Goal: Information Seeking & Learning: Get advice/opinions

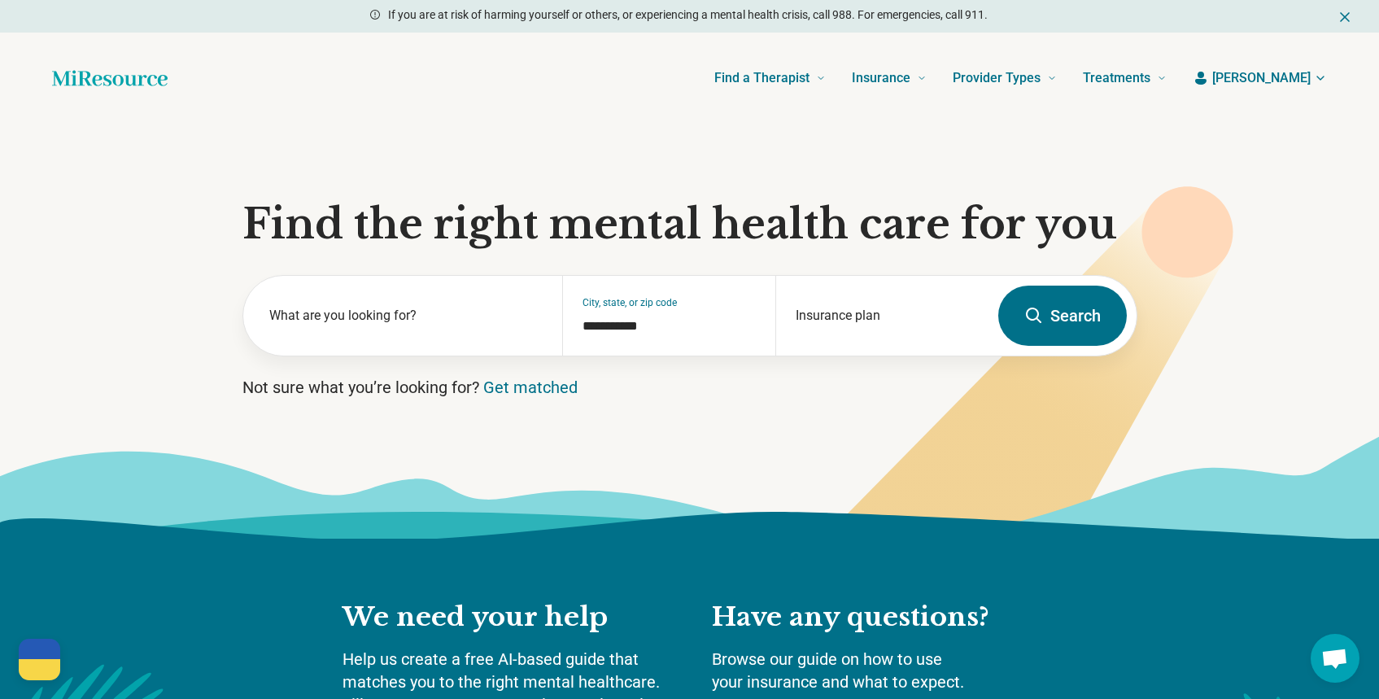
click at [677, 426] on section "**********" at bounding box center [689, 331] width 1379 height 415
click at [675, 342] on div "**********" at bounding box center [668, 316] width 213 height 80
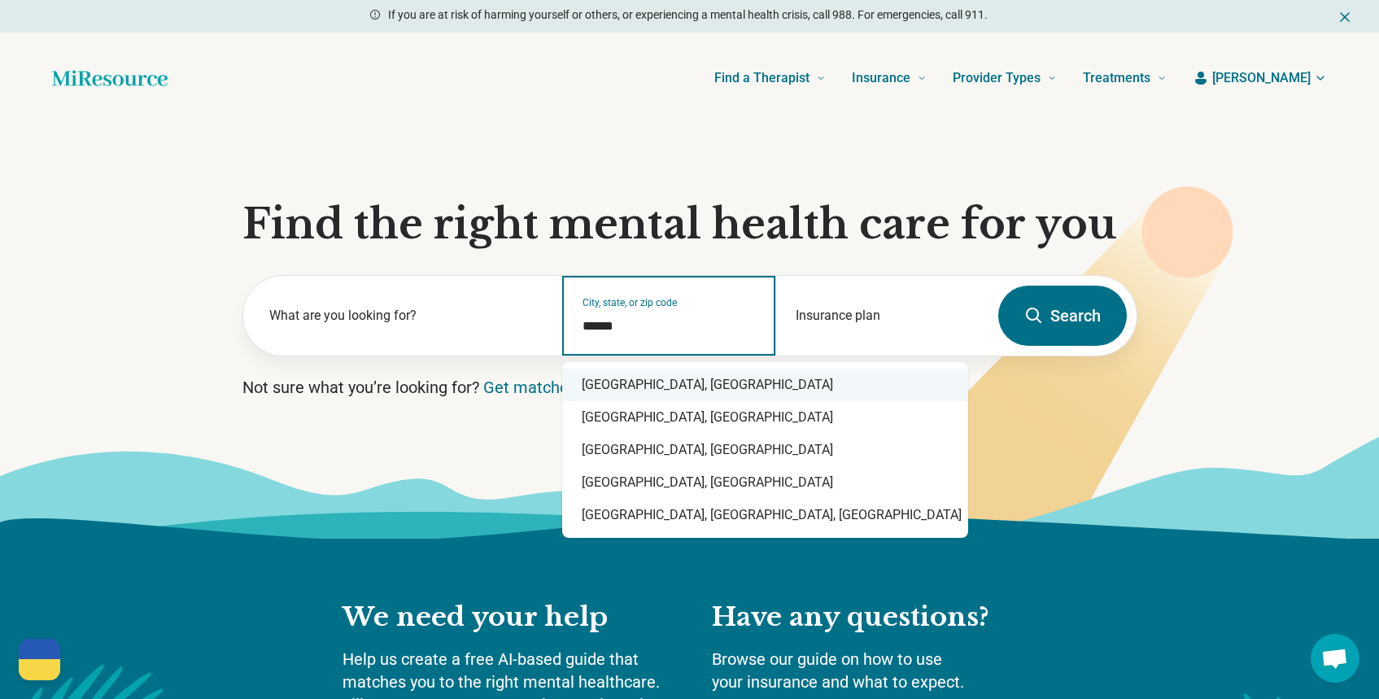
click at [621, 395] on div "Durham, NC" at bounding box center [765, 385] width 406 height 33
type input "**********"
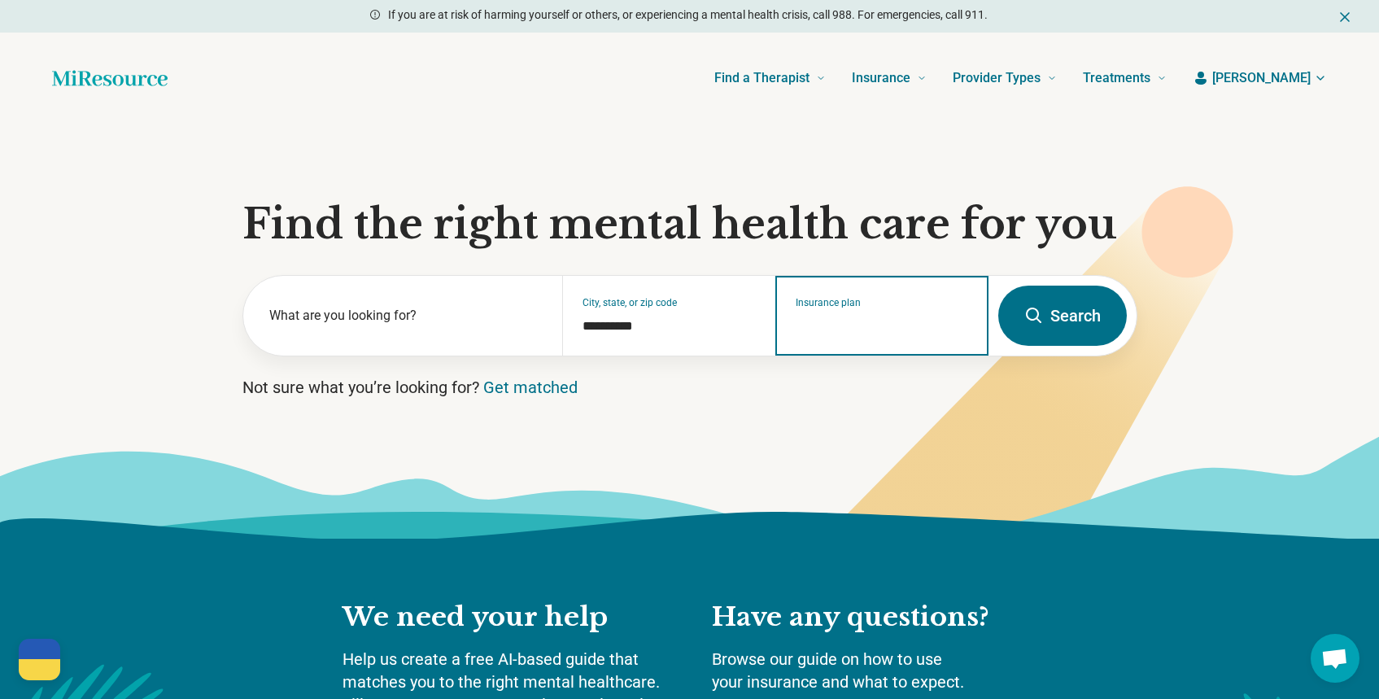
click at [842, 319] on input "Insurance plan" at bounding box center [882, 327] width 173 height 20
click at [808, 388] on div "DSHIP" at bounding box center [811, 385] width 70 height 33
type input "*****"
click at [1039, 314] on icon at bounding box center [1034, 316] width 20 height 20
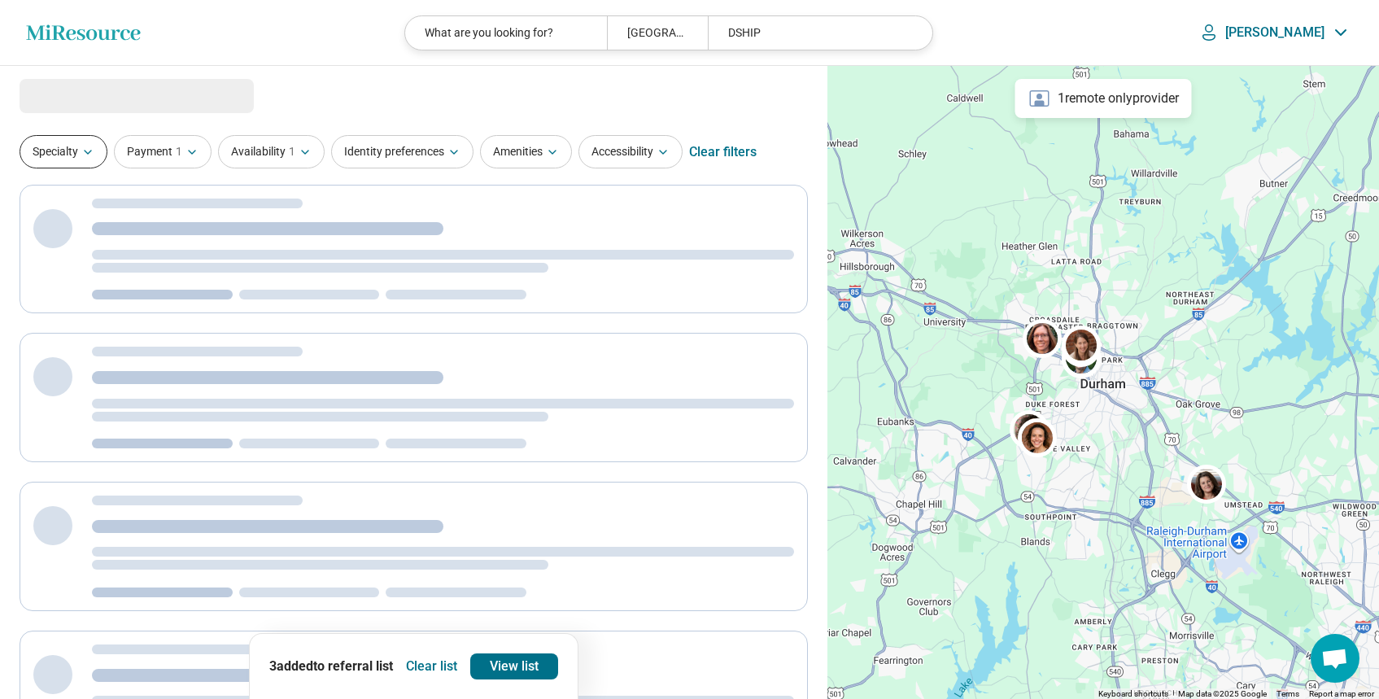
select select "***"
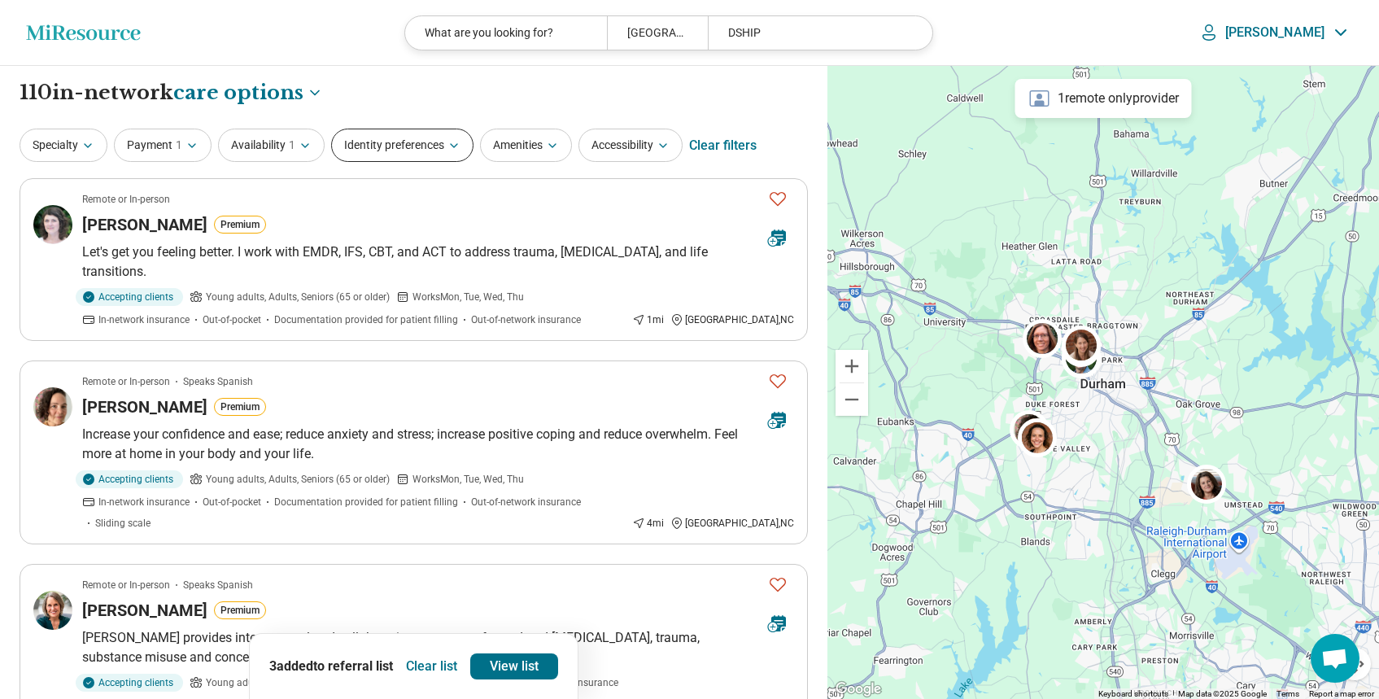
click at [385, 141] on button "Identity preferences" at bounding box center [402, 145] width 142 height 33
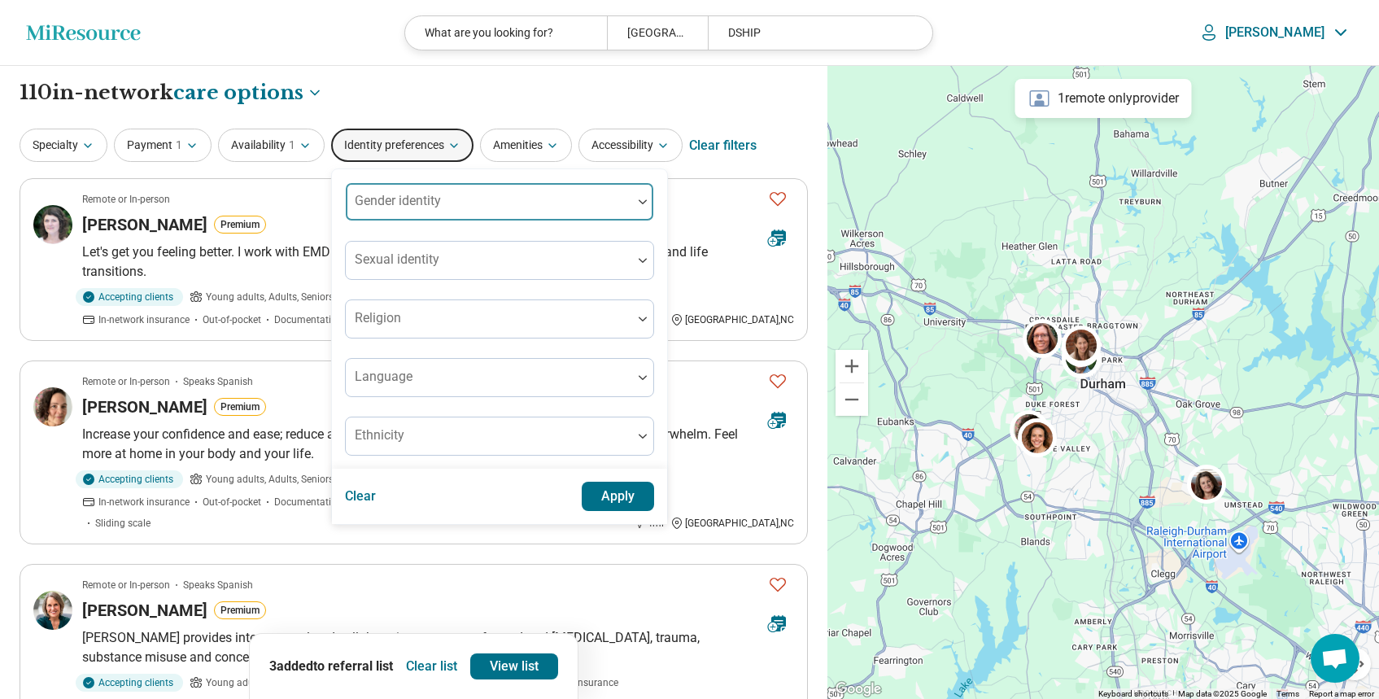
click at [406, 203] on div "Gender identity" at bounding box center [499, 201] width 309 height 39
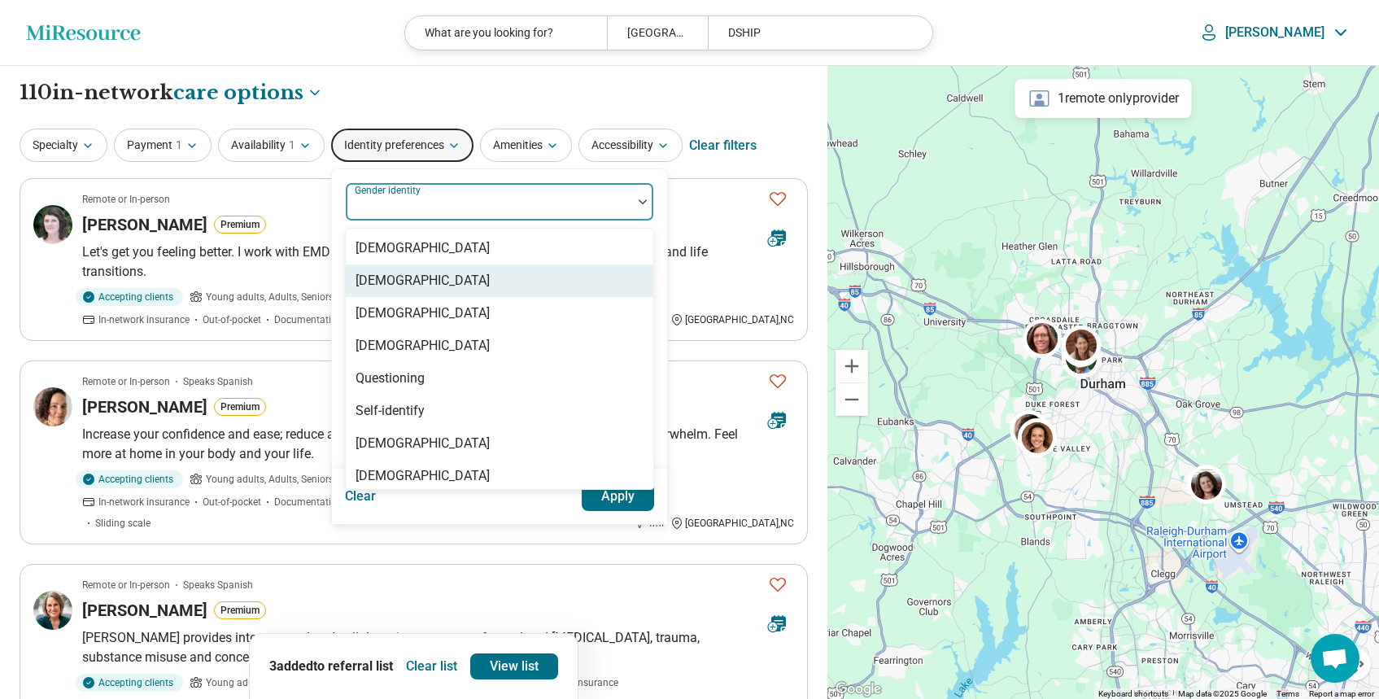
click at [408, 285] on div "[DEMOGRAPHIC_DATA]" at bounding box center [423, 281] width 134 height 20
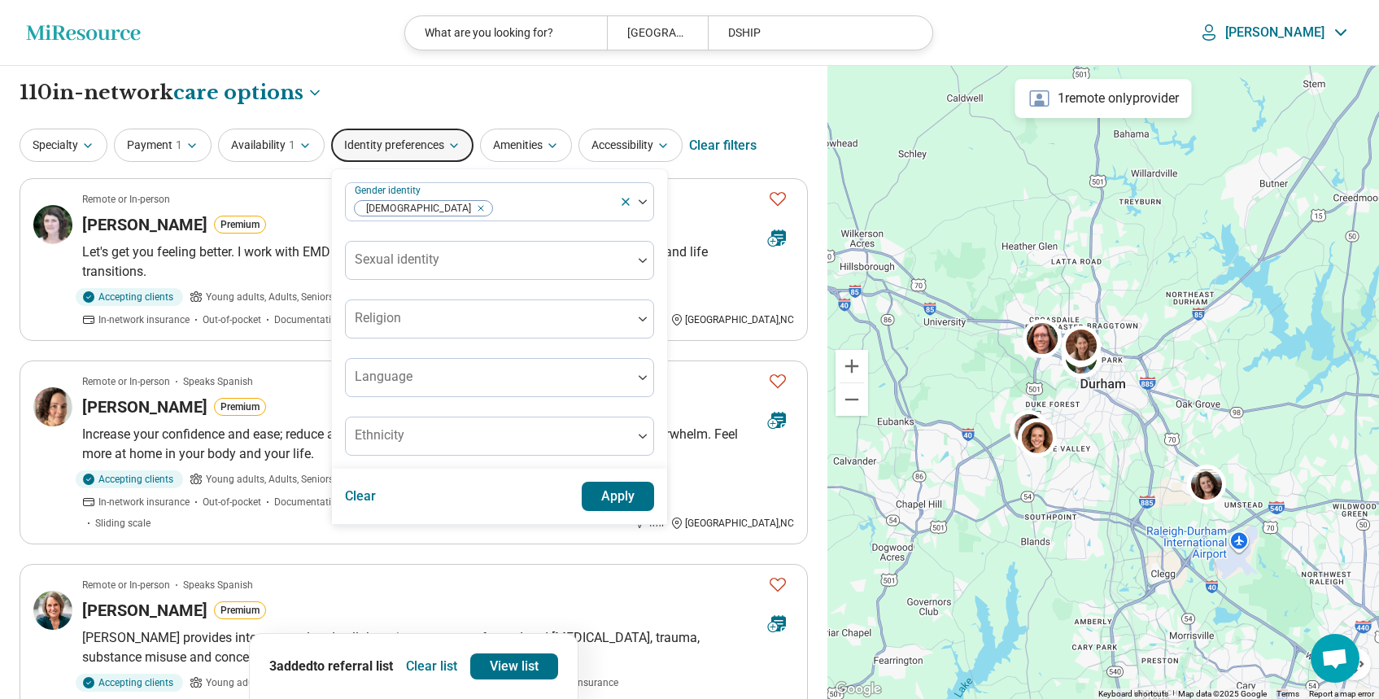
click at [611, 495] on button "Apply" at bounding box center [618, 496] width 73 height 29
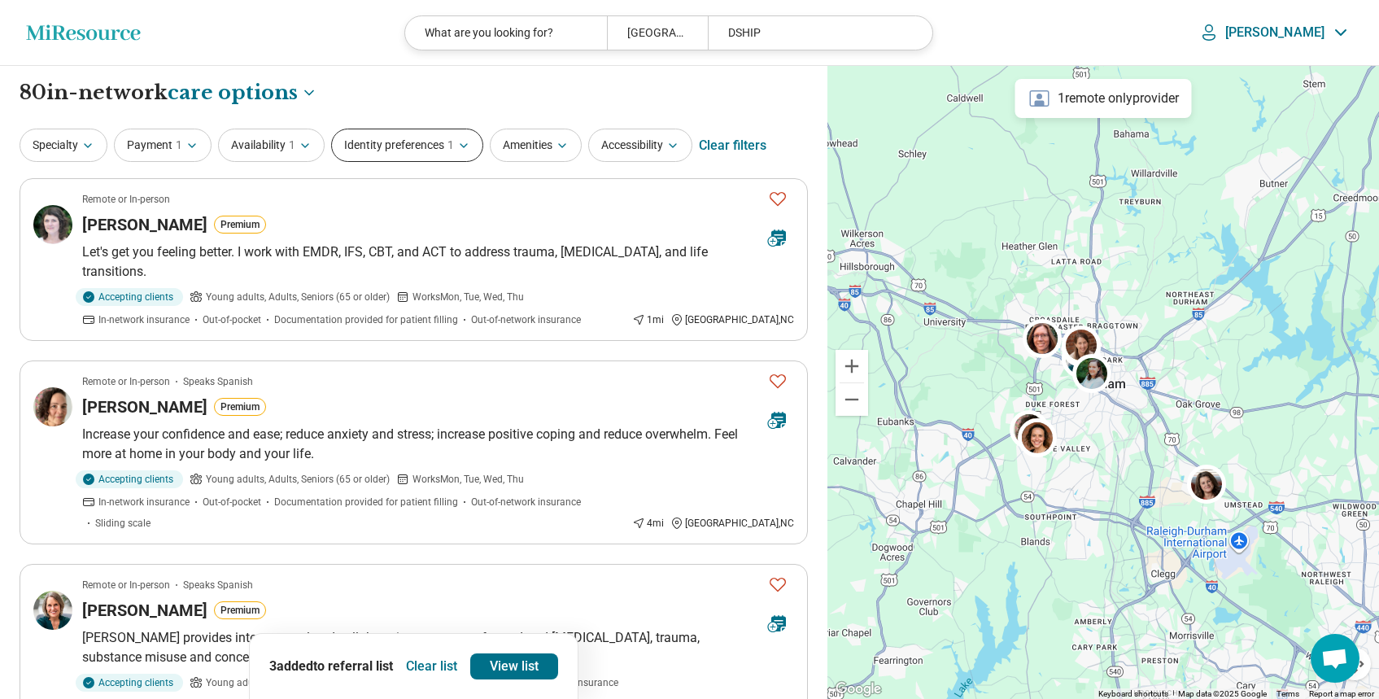
click at [459, 147] on icon "button" at bounding box center [463, 145] width 13 height 13
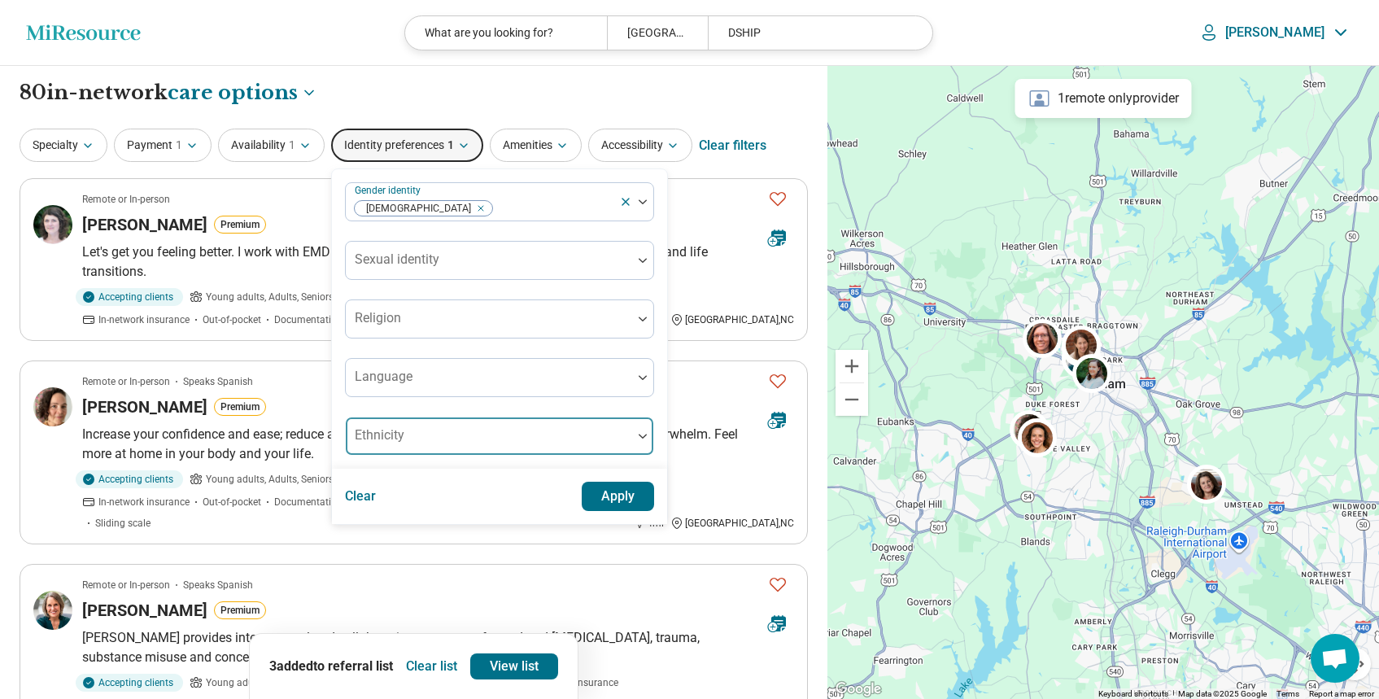
click at [379, 430] on div "Ethnicity" at bounding box center [499, 436] width 309 height 39
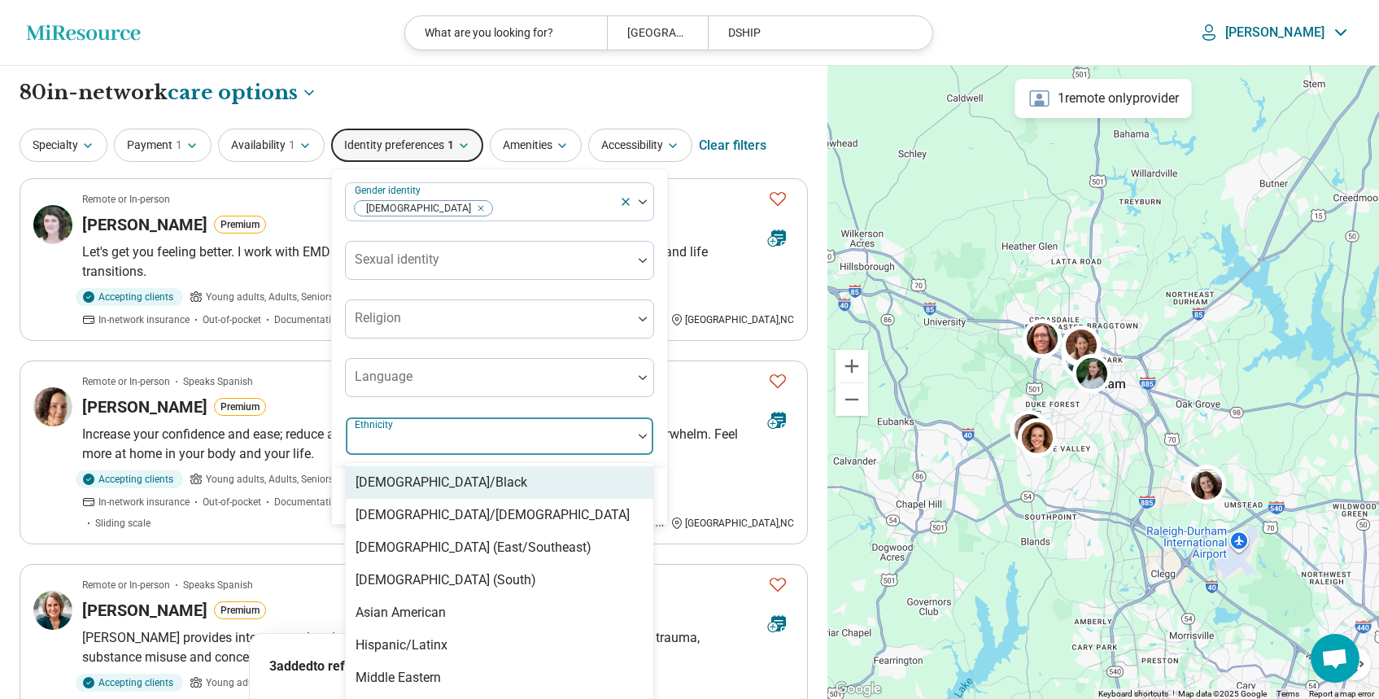
scroll to position [31, 0]
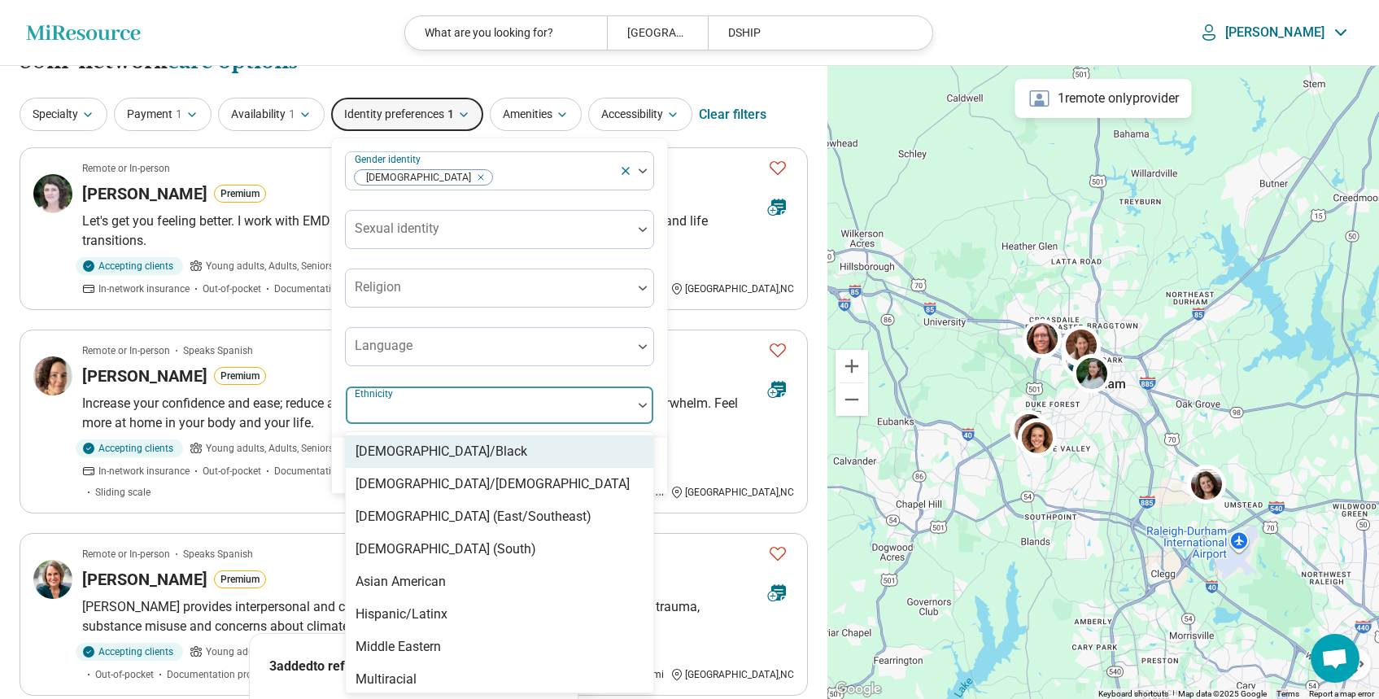
click at [382, 450] on div "[DEMOGRAPHIC_DATA]/Black" at bounding box center [442, 452] width 172 height 20
click at [659, 476] on div "Clear Apply" at bounding box center [499, 465] width 335 height 55
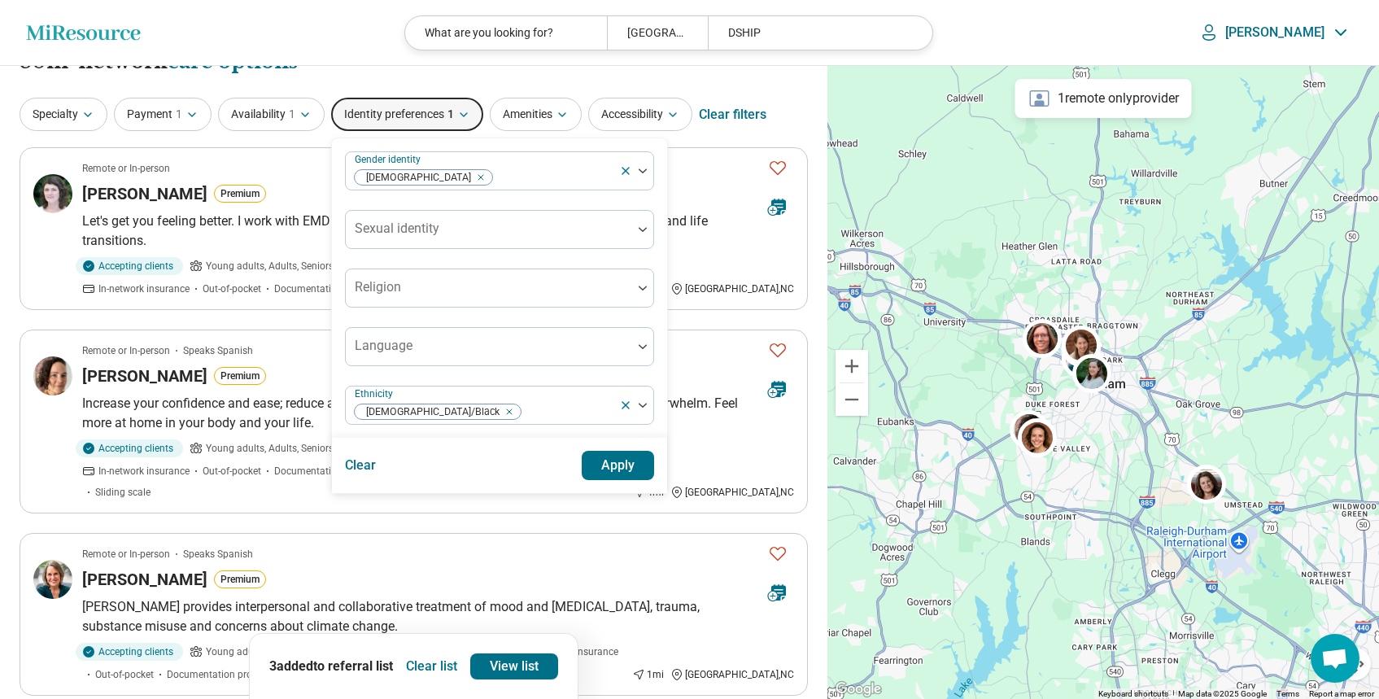
click at [614, 470] on button "Apply" at bounding box center [618, 465] width 73 height 29
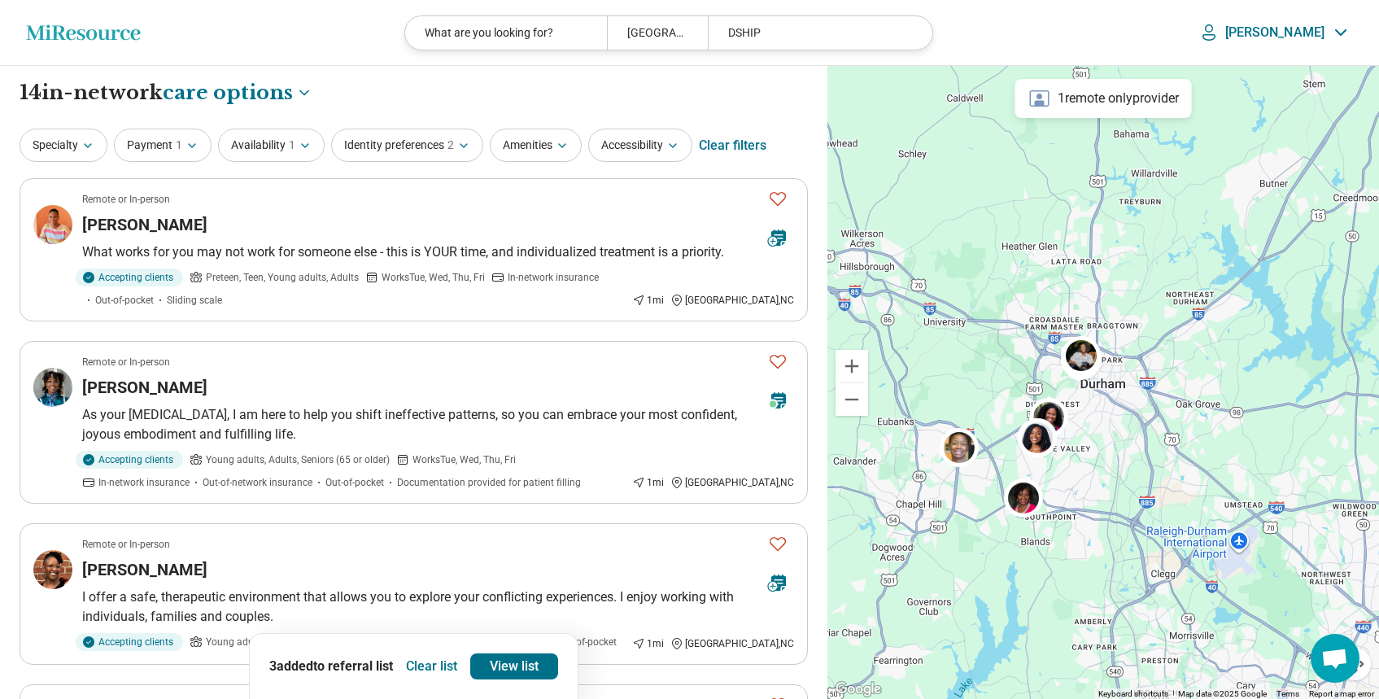
click at [430, 662] on button "Clear list" at bounding box center [432, 666] width 64 height 26
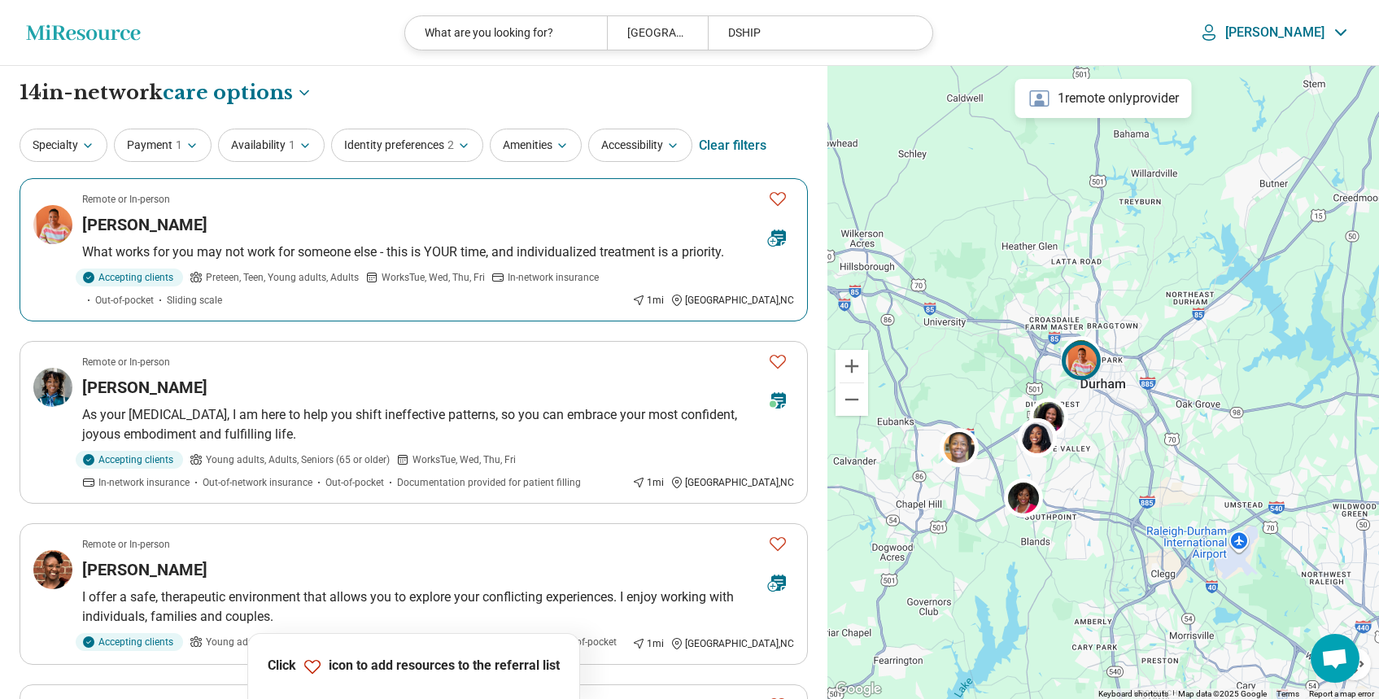
click at [273, 225] on div "Ashley Knight" at bounding box center [418, 224] width 673 height 23
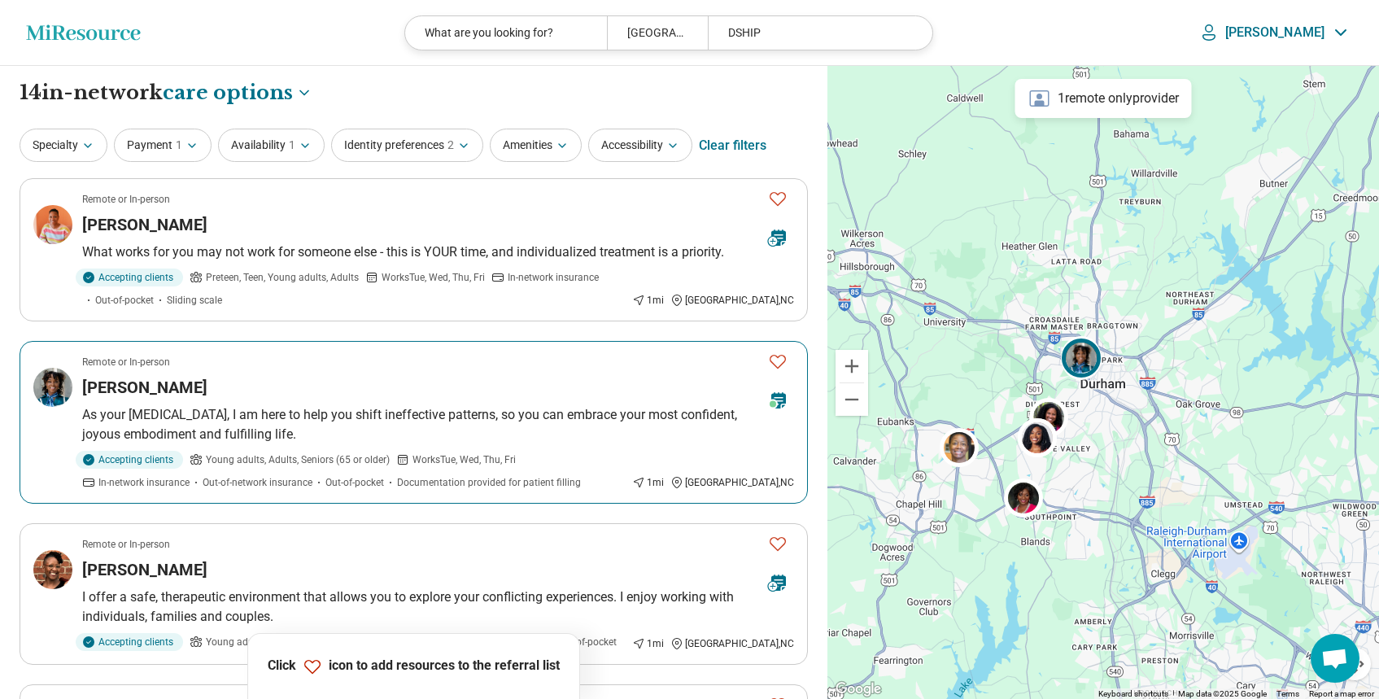
click at [215, 381] on div "Asia Amos" at bounding box center [418, 387] width 673 height 23
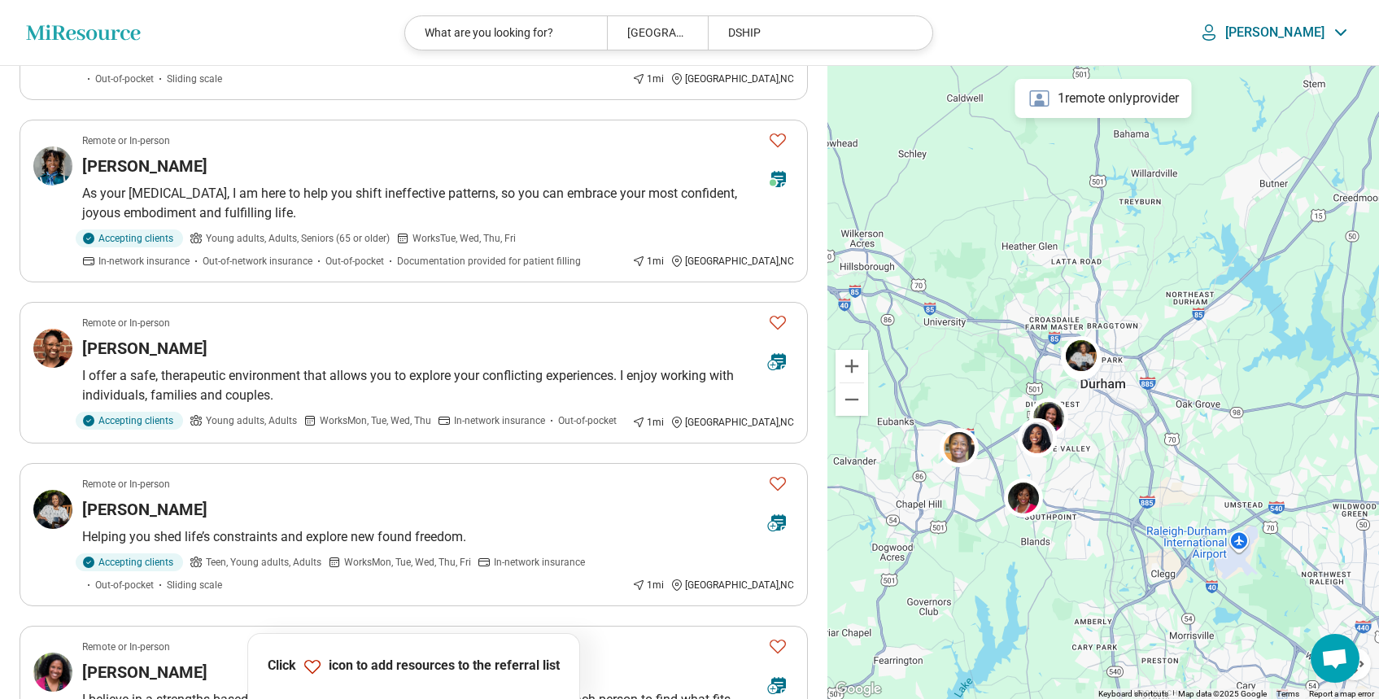
scroll to position [225, 0]
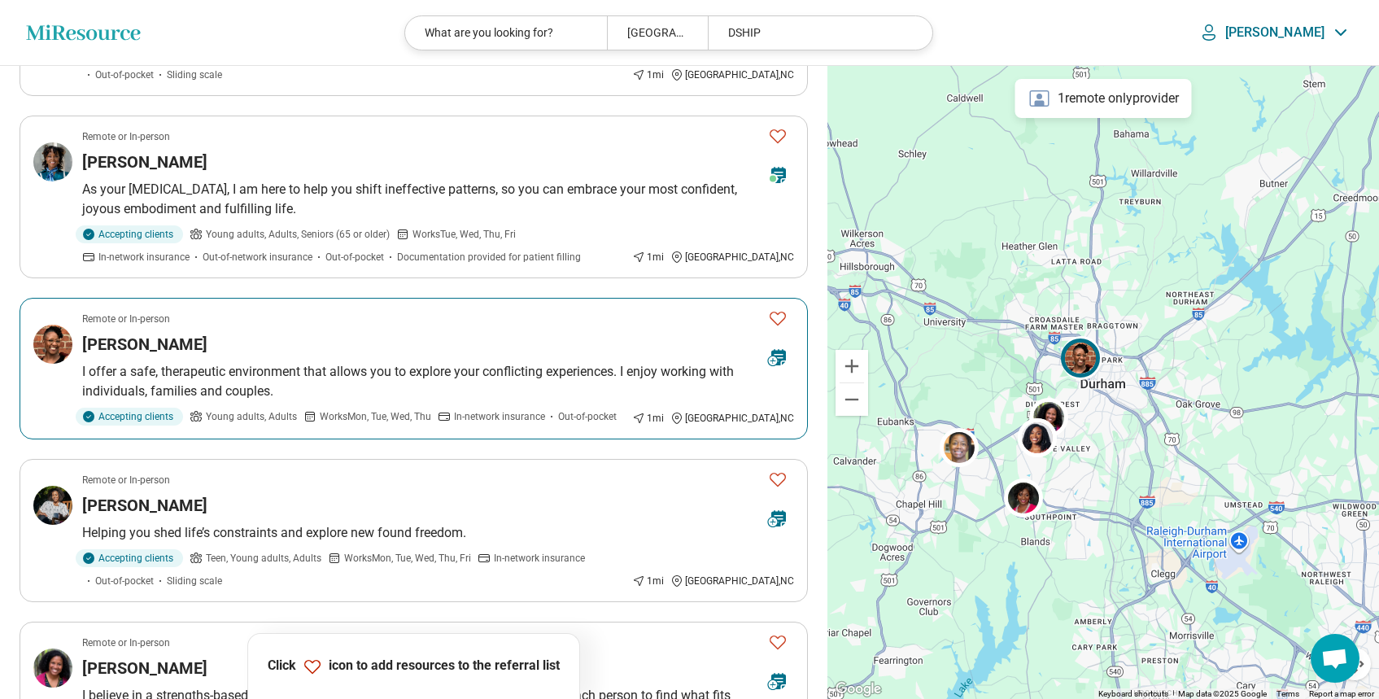
click at [300, 369] on p "I offer a safe, therapeutic environment that allows you to explore your conflic…" at bounding box center [438, 381] width 712 height 39
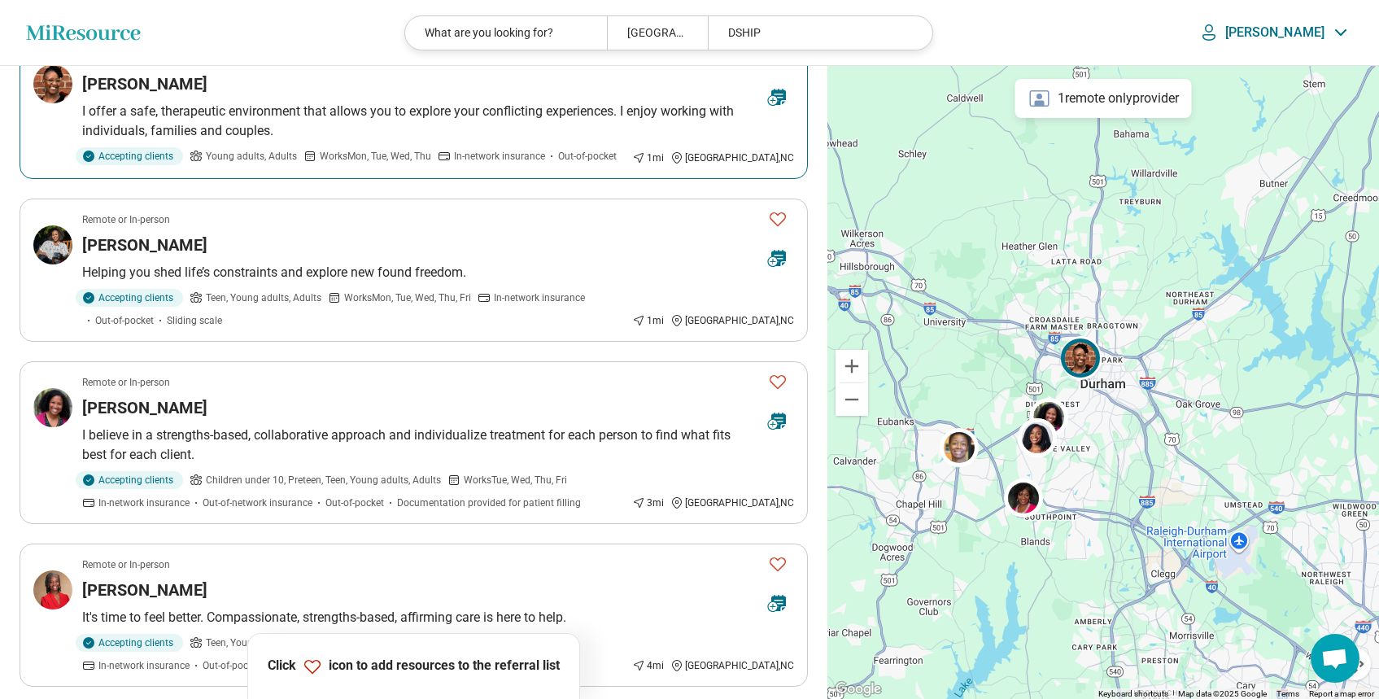
scroll to position [487, 0]
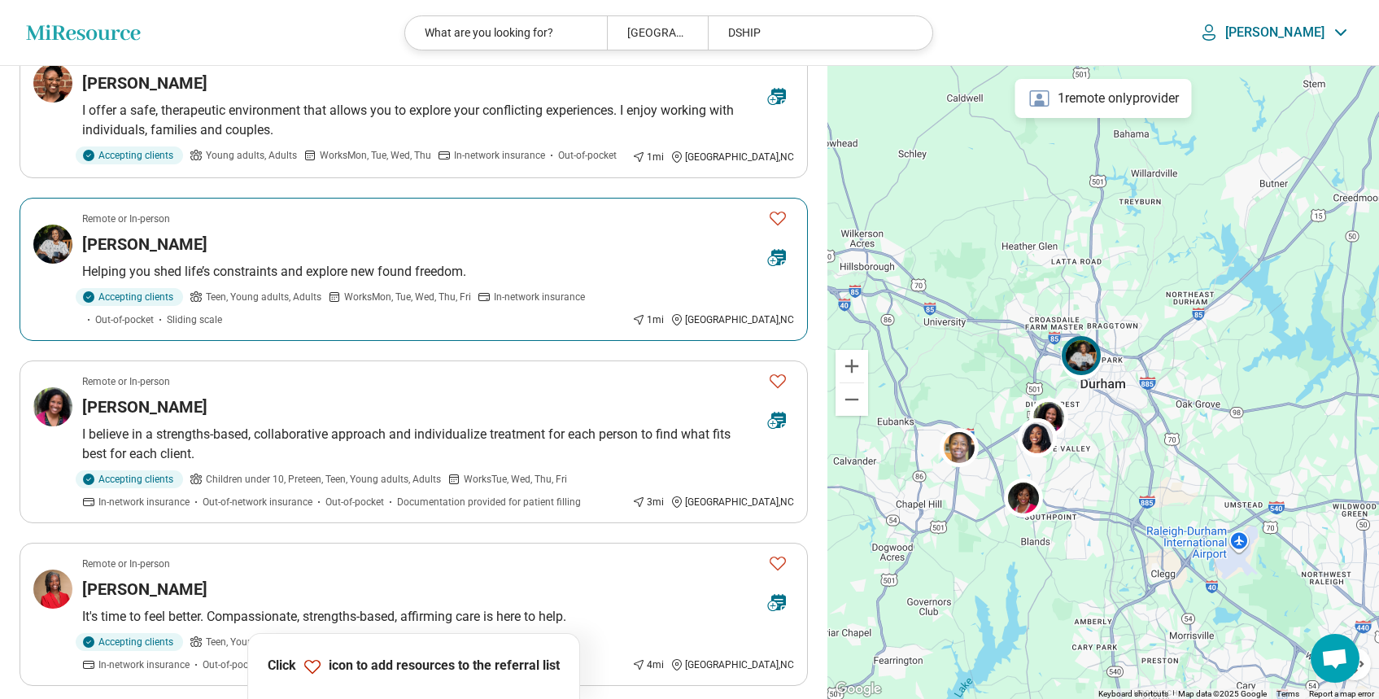
click at [219, 265] on p "Helping you shed life’s constraints and explore new found freedom." at bounding box center [438, 272] width 712 height 20
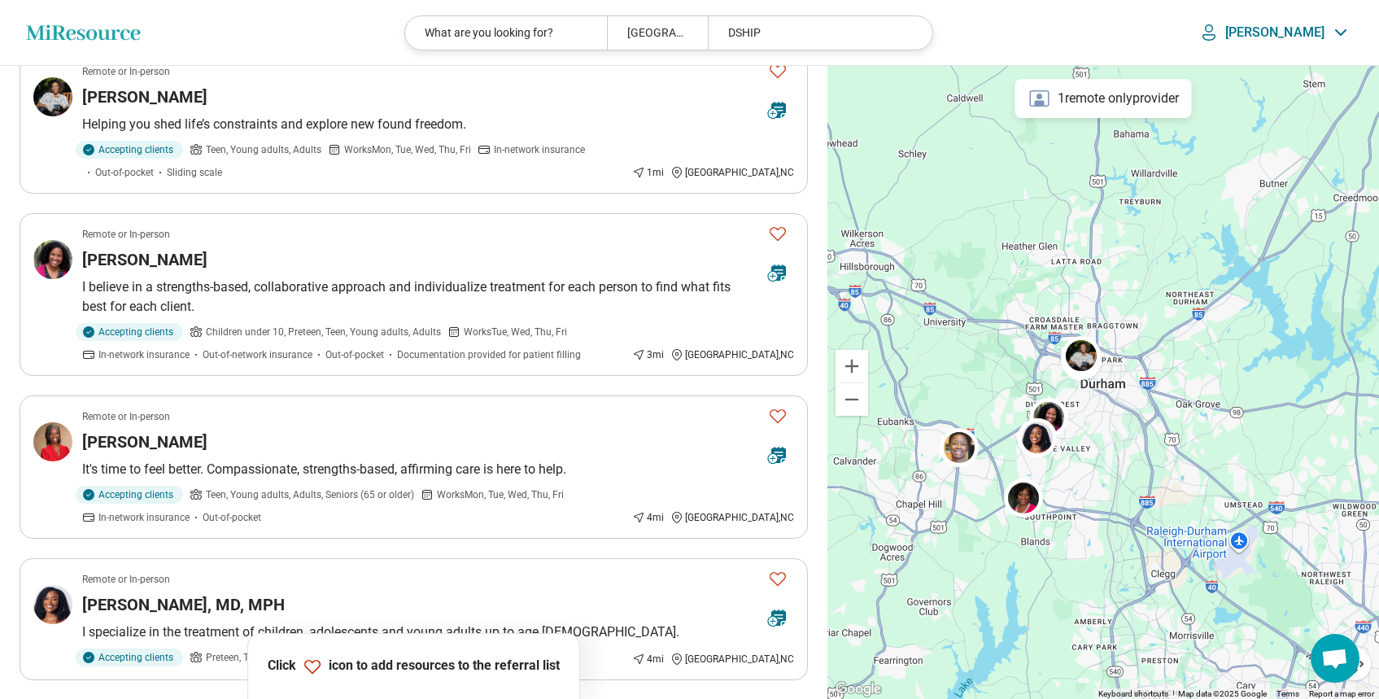
scroll to position [688, 0]
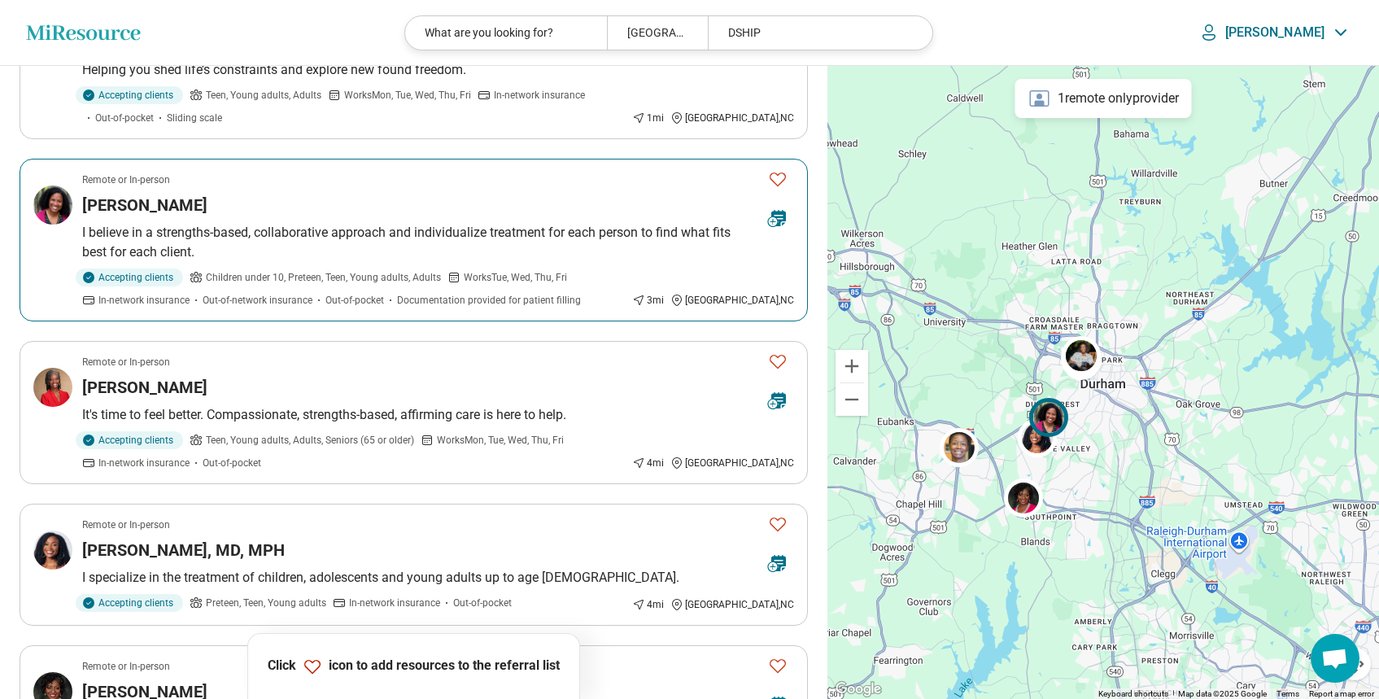
click at [237, 217] on article "Remote or In-person Elisa Ford I believe in a strengths-based, collaborative ap…" at bounding box center [414, 240] width 789 height 163
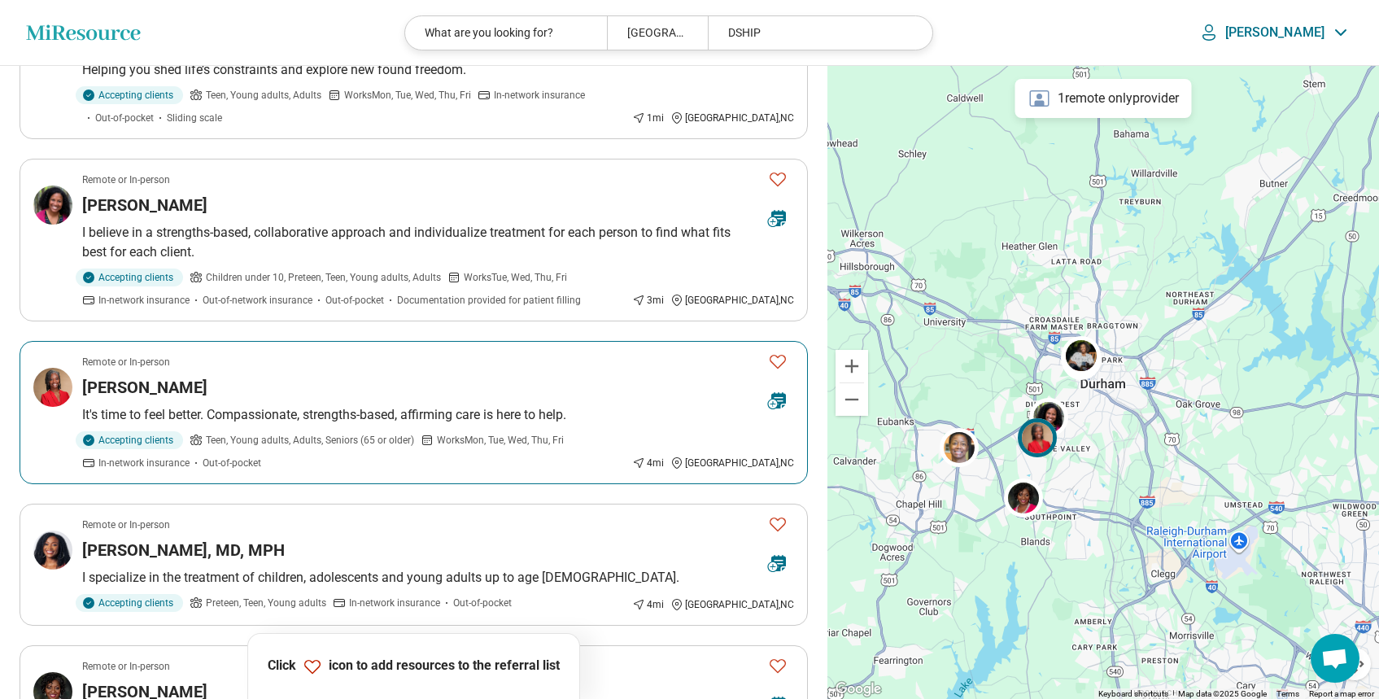
click at [277, 391] on div "Carynne Williams" at bounding box center [418, 387] width 673 height 23
click at [775, 361] on icon "Favorite" at bounding box center [778, 362] width 20 height 20
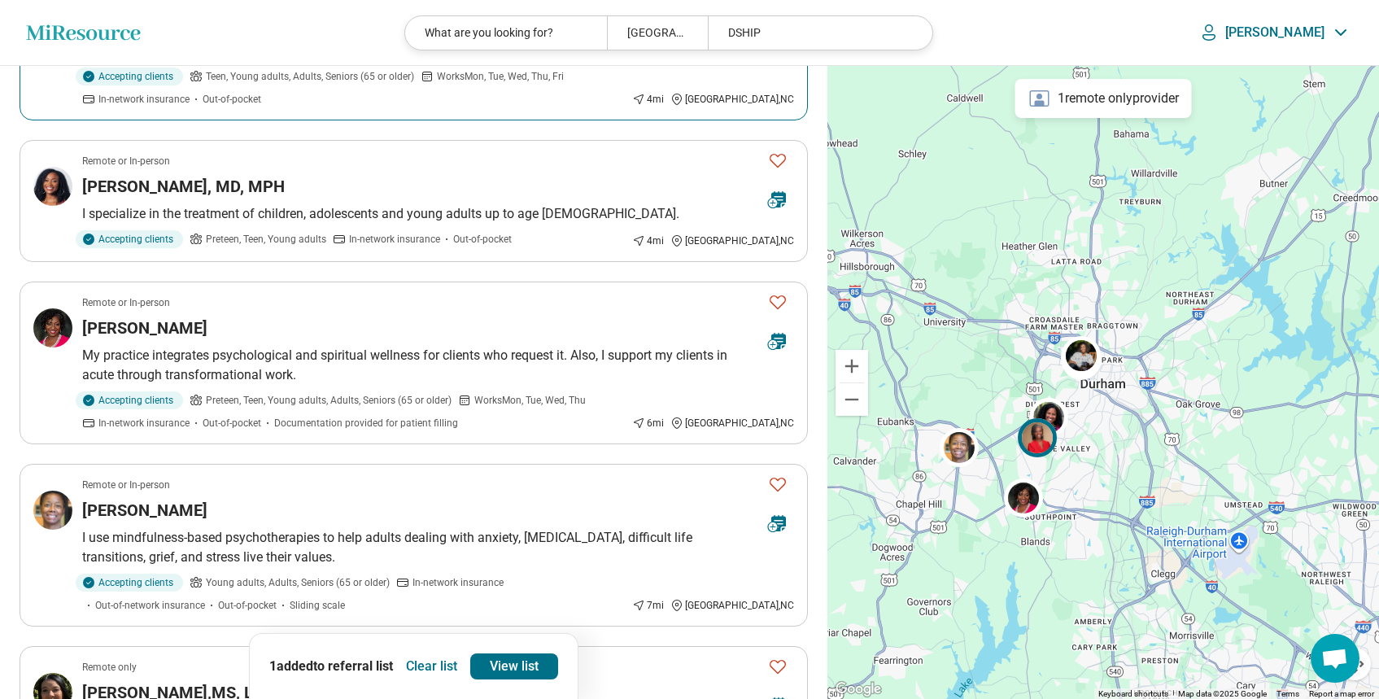
scroll to position [1071, 0]
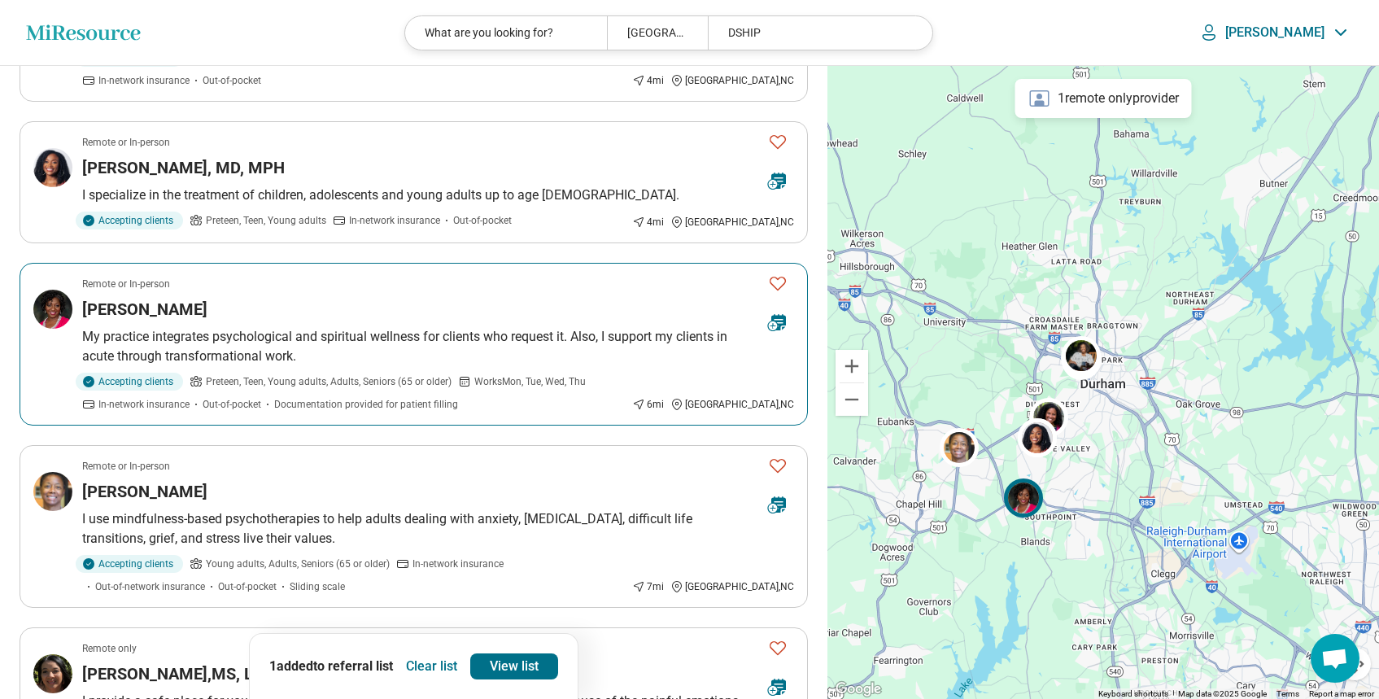
click at [310, 307] on div "Tonya Armstrong" at bounding box center [418, 309] width 673 height 23
click at [779, 285] on icon "Favorite" at bounding box center [778, 283] width 20 height 20
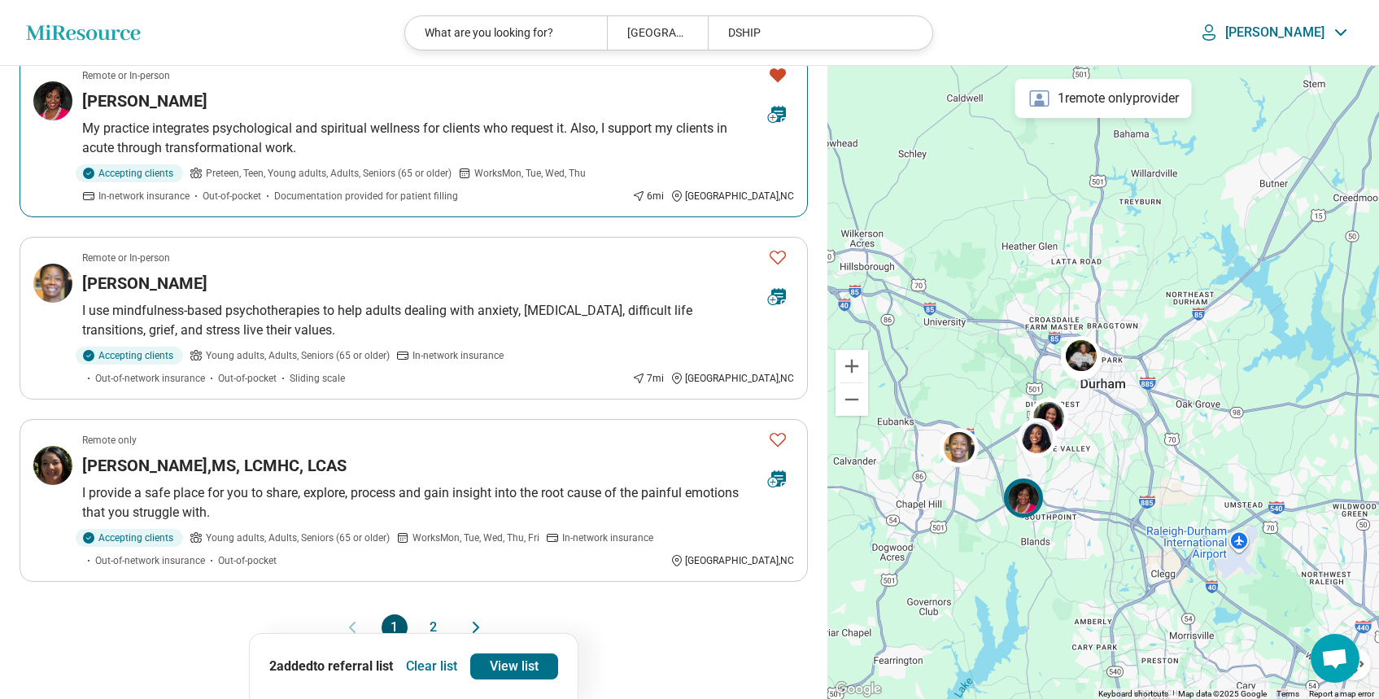
scroll to position [1284, 0]
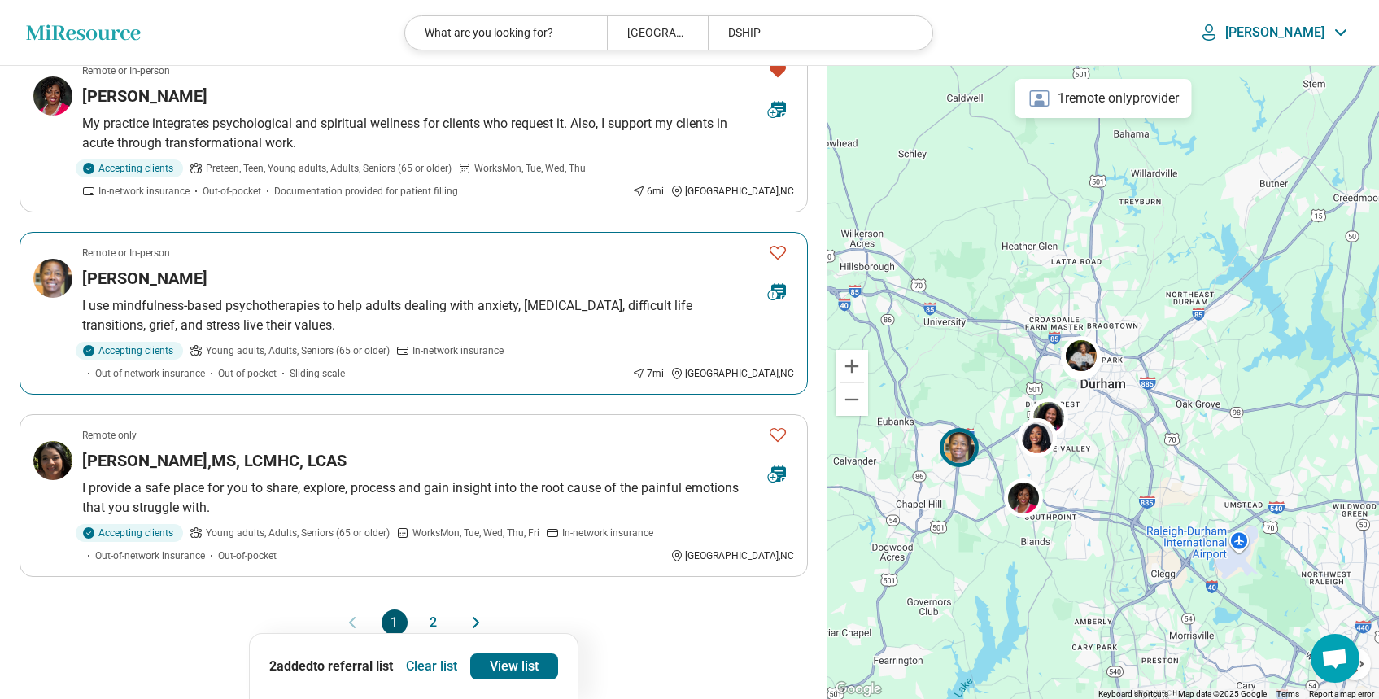
click at [225, 292] on article "Remote or In-person Jean Hamilton I use mindfulness-based psychotherapies to he…" at bounding box center [414, 313] width 789 height 163
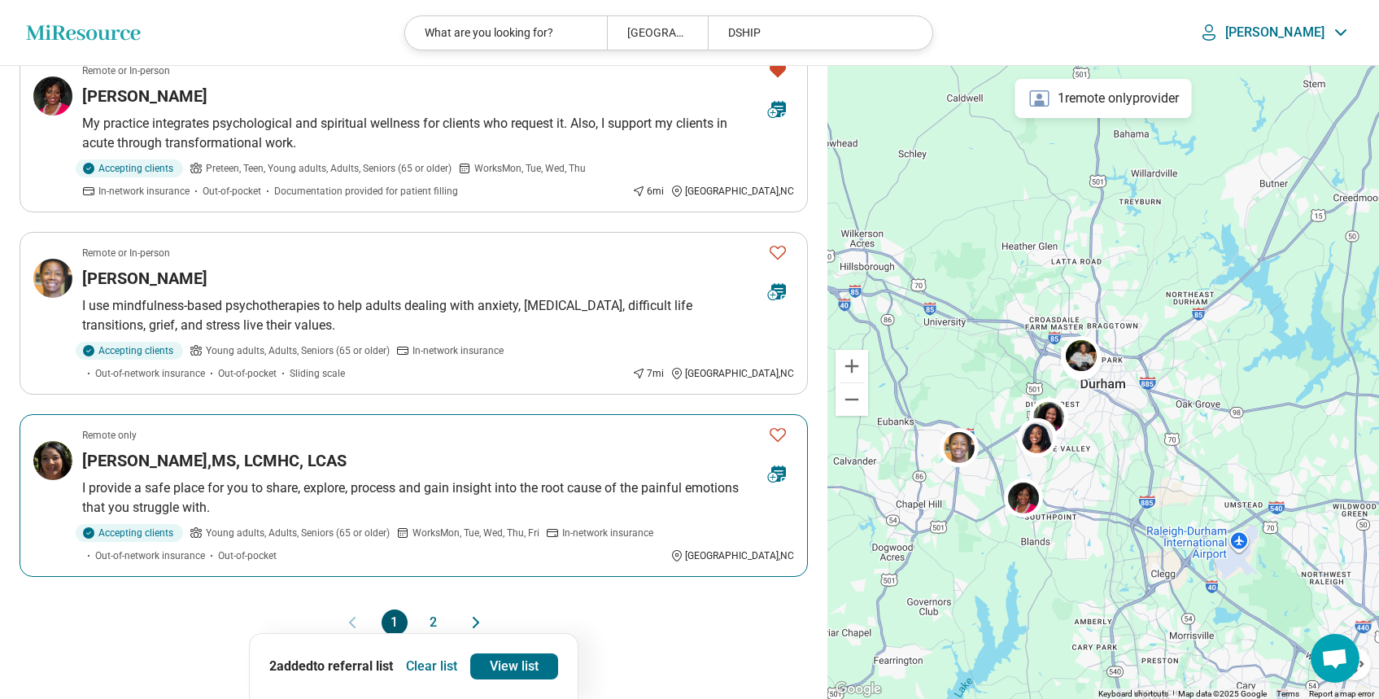
click at [180, 439] on div "Remote only" at bounding box center [418, 435] width 673 height 15
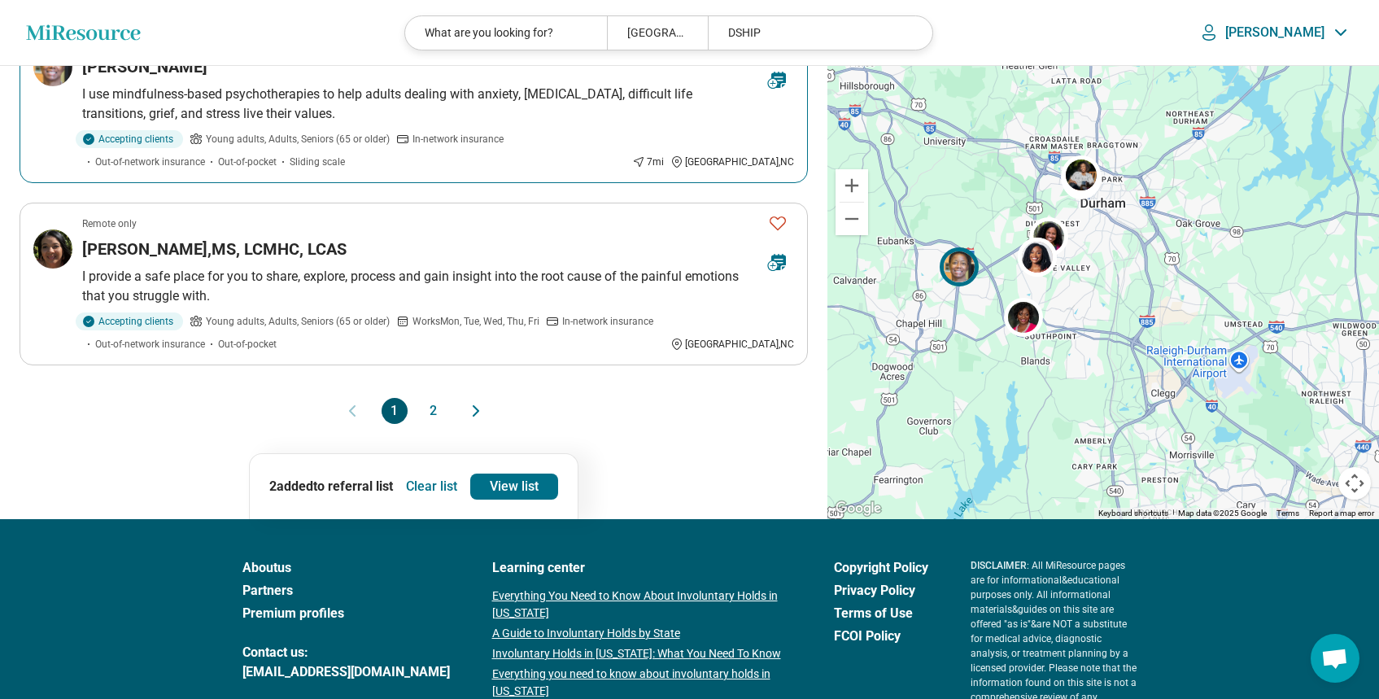
scroll to position [1508, 0]
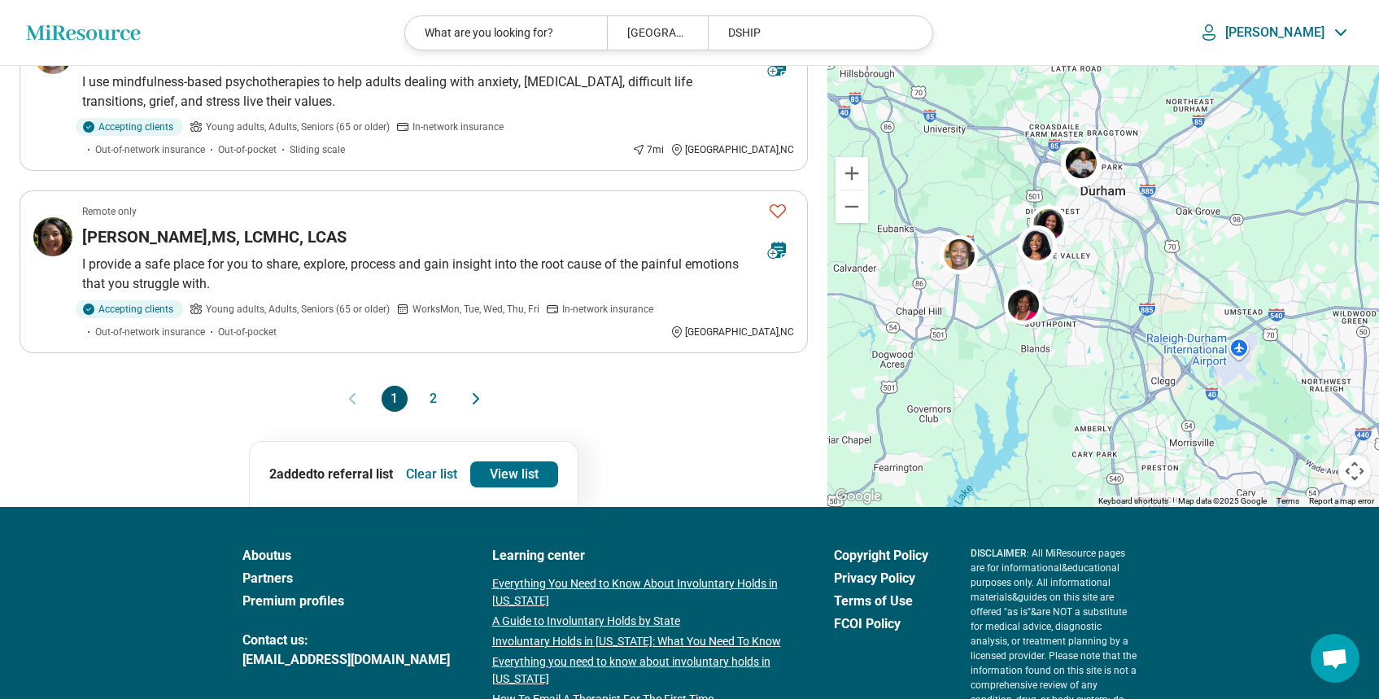
click at [433, 396] on button "2" at bounding box center [434, 399] width 26 height 26
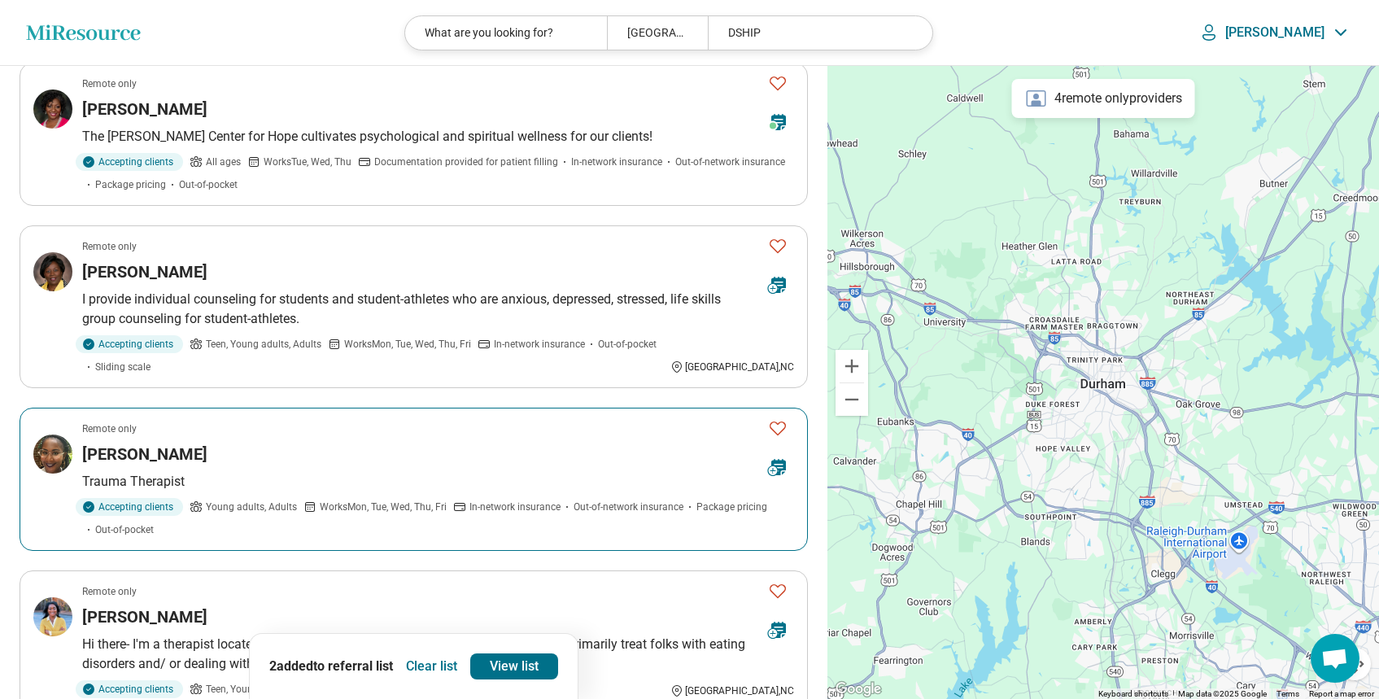
scroll to position [123, 0]
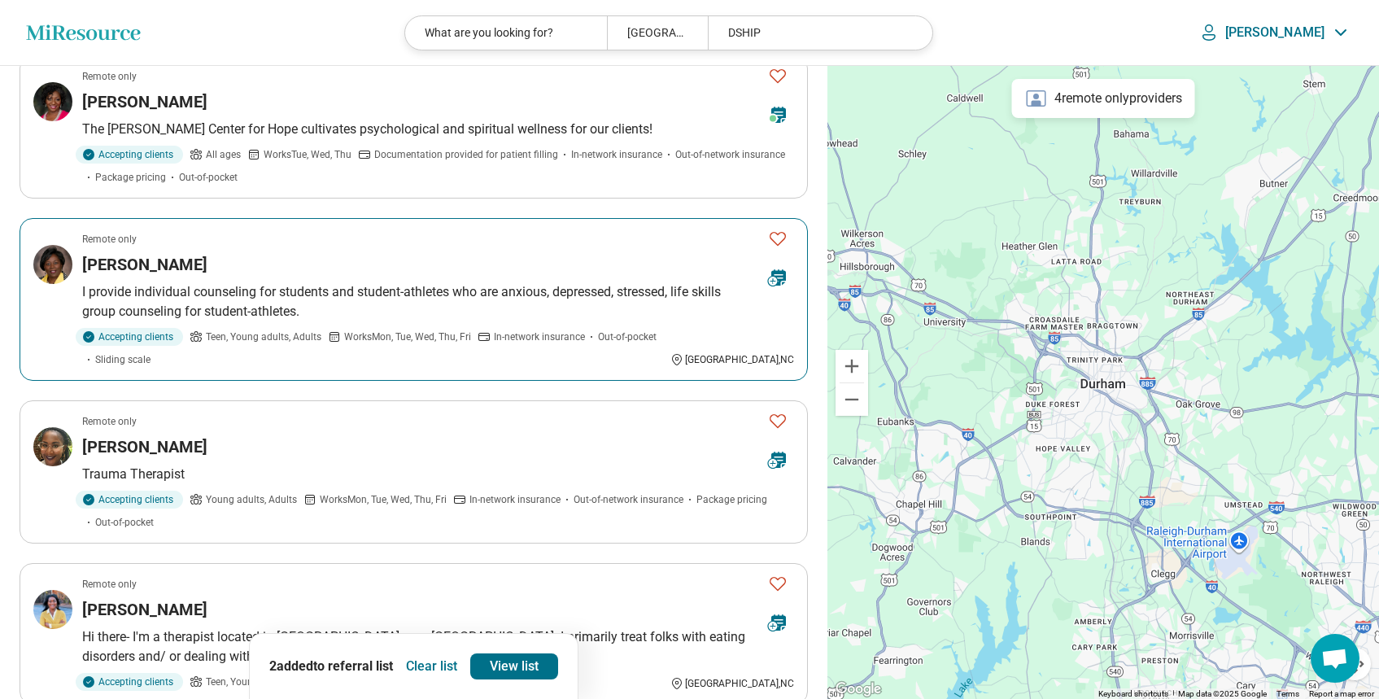
click at [219, 267] on div "Anita Daniels" at bounding box center [418, 264] width 673 height 23
click at [777, 233] on icon "Favorite" at bounding box center [778, 239] width 20 height 20
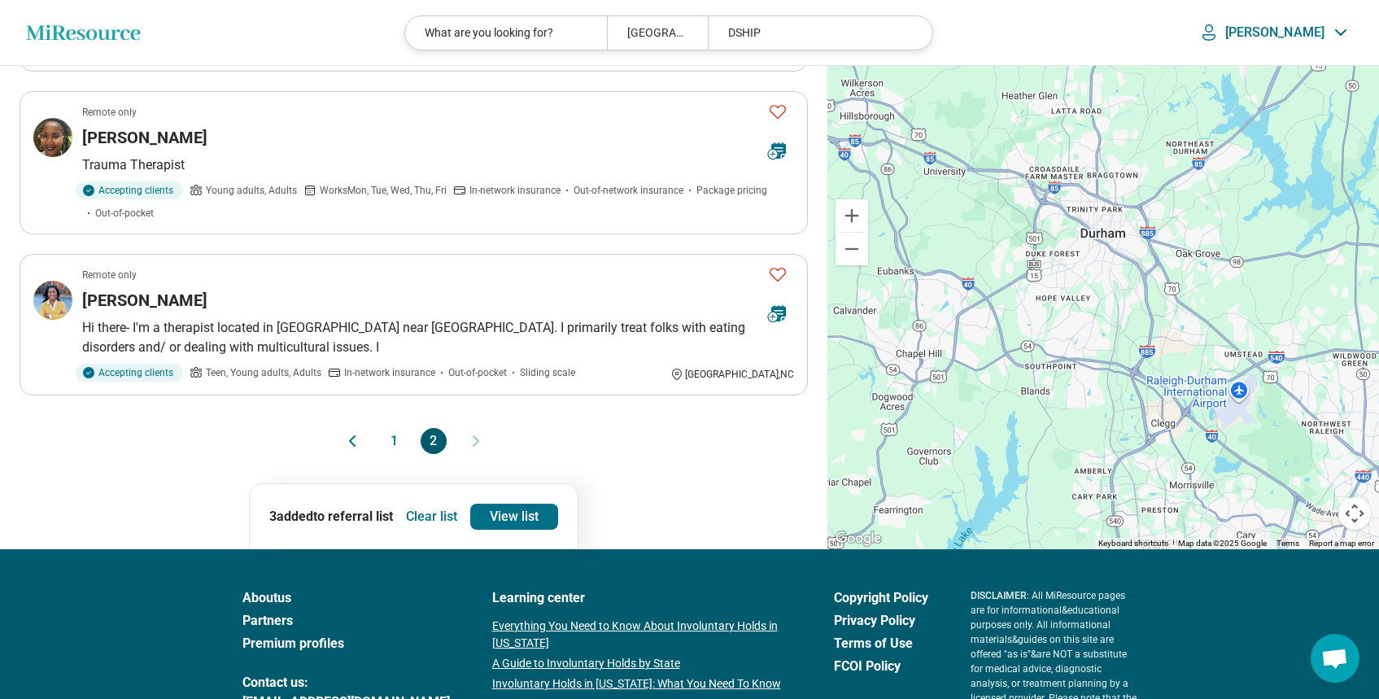
scroll to position [433, 0]
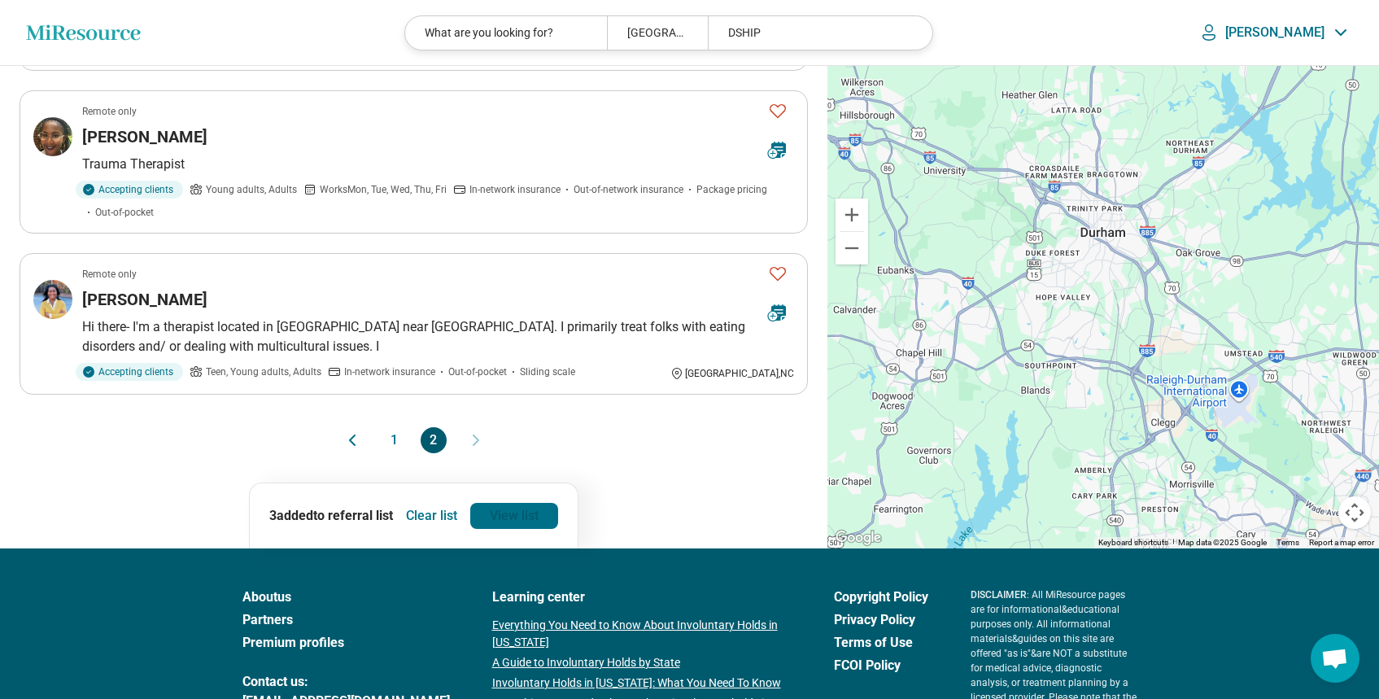
click at [509, 513] on link "View list" at bounding box center [514, 516] width 88 height 26
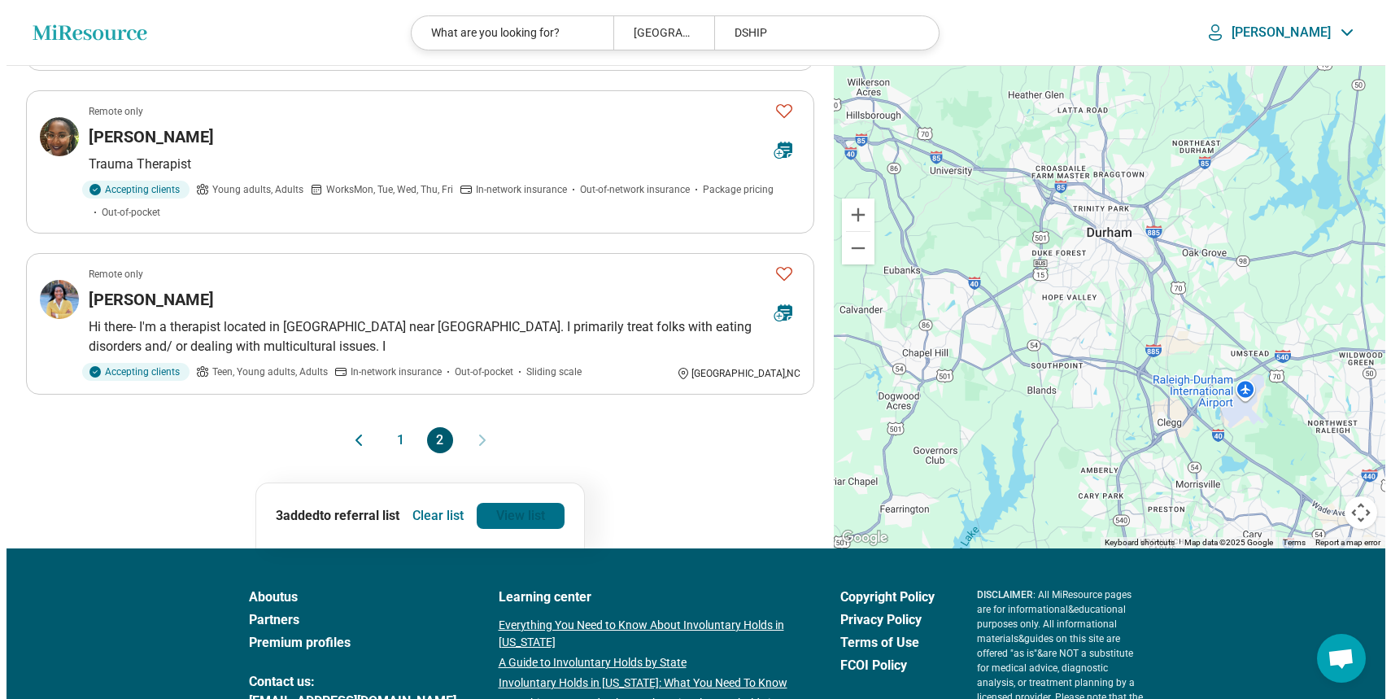
scroll to position [0, 0]
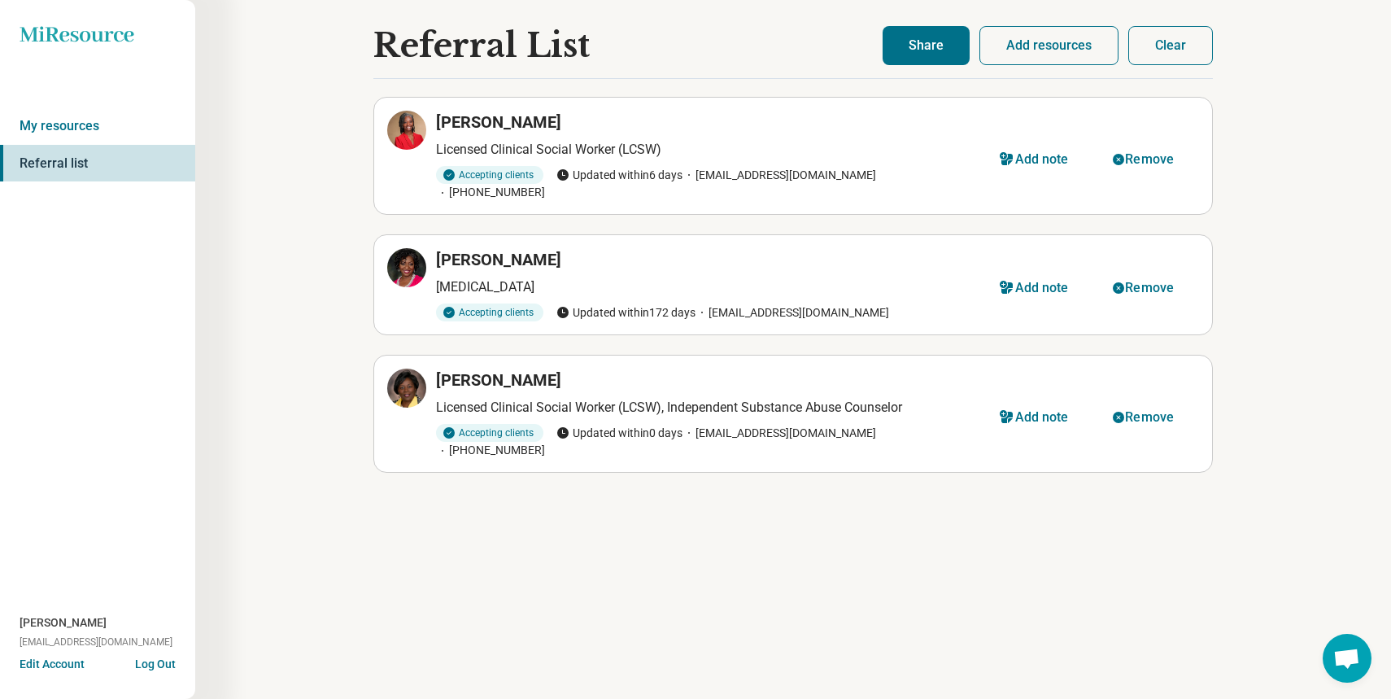
click at [927, 45] on button "Share" at bounding box center [926, 45] width 87 height 39
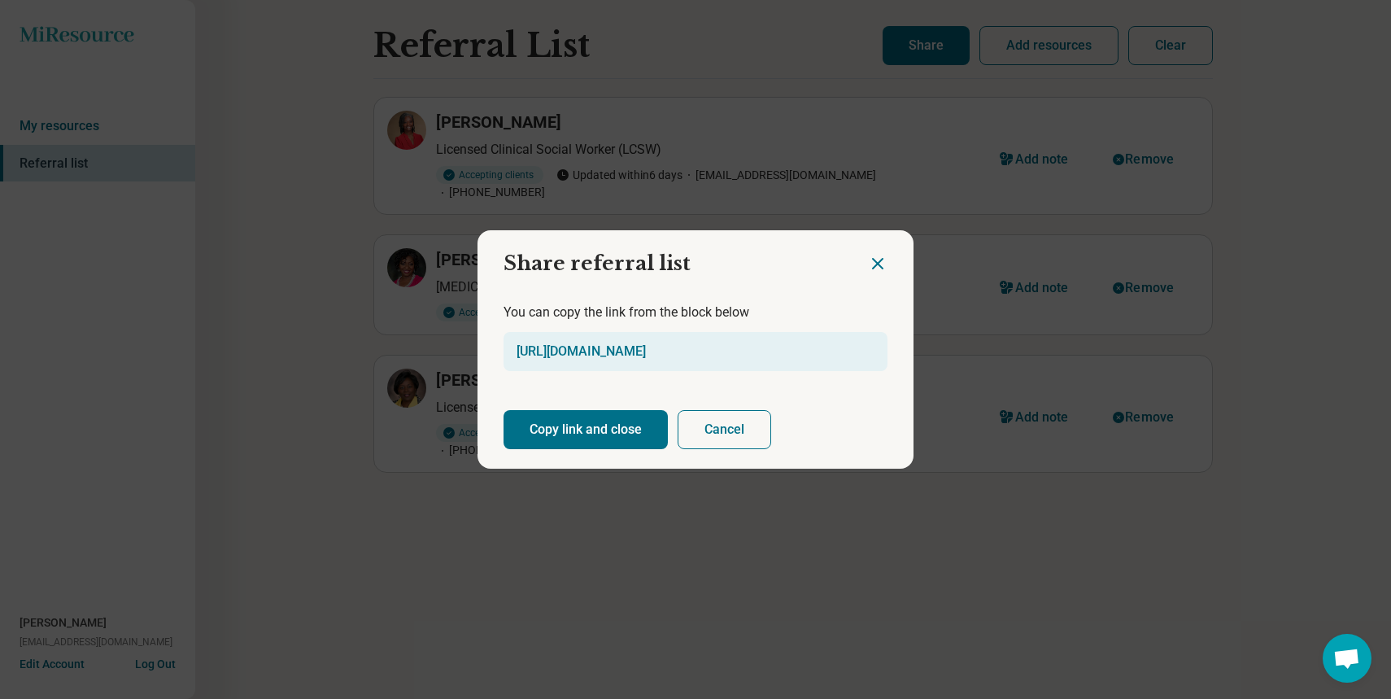
click at [570, 430] on button "Copy link and close" at bounding box center [586, 429] width 164 height 39
